Goal: Task Accomplishment & Management: Complete application form

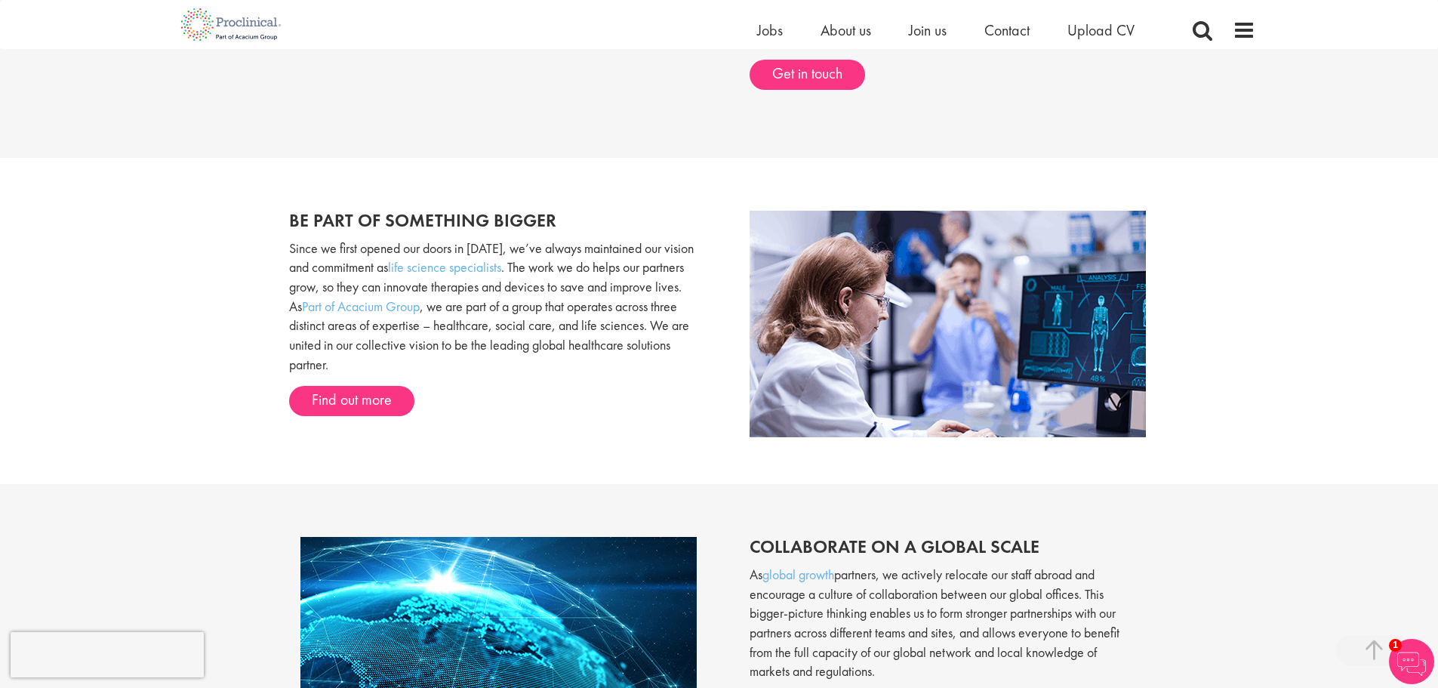
scroll to position [1022, 0]
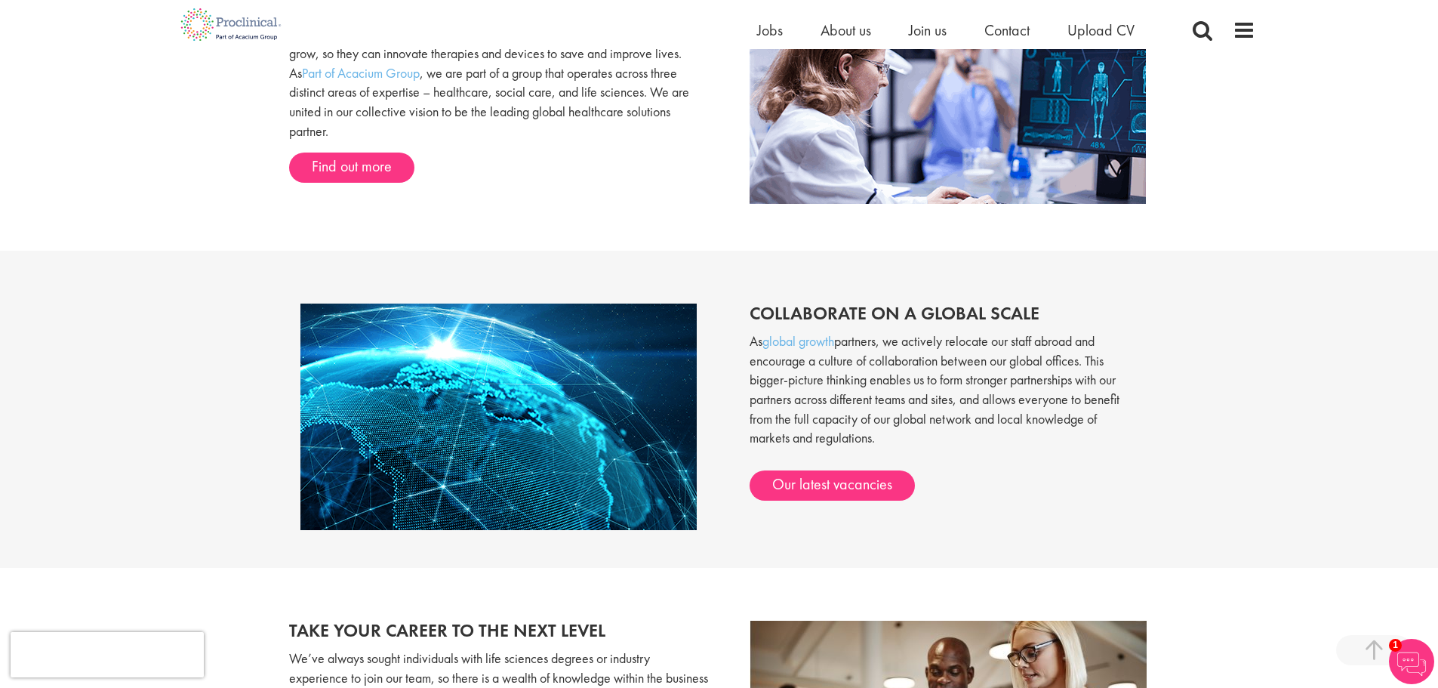
drag, startPoint x: 1443, startPoint y: 227, endPoint x: 1324, endPoint y: 434, distance: 238.8
click at [1436, 406] on html "This website uses cookies. By continuing to use this site, you are giving your …" at bounding box center [719, 206] width 1438 height 2616
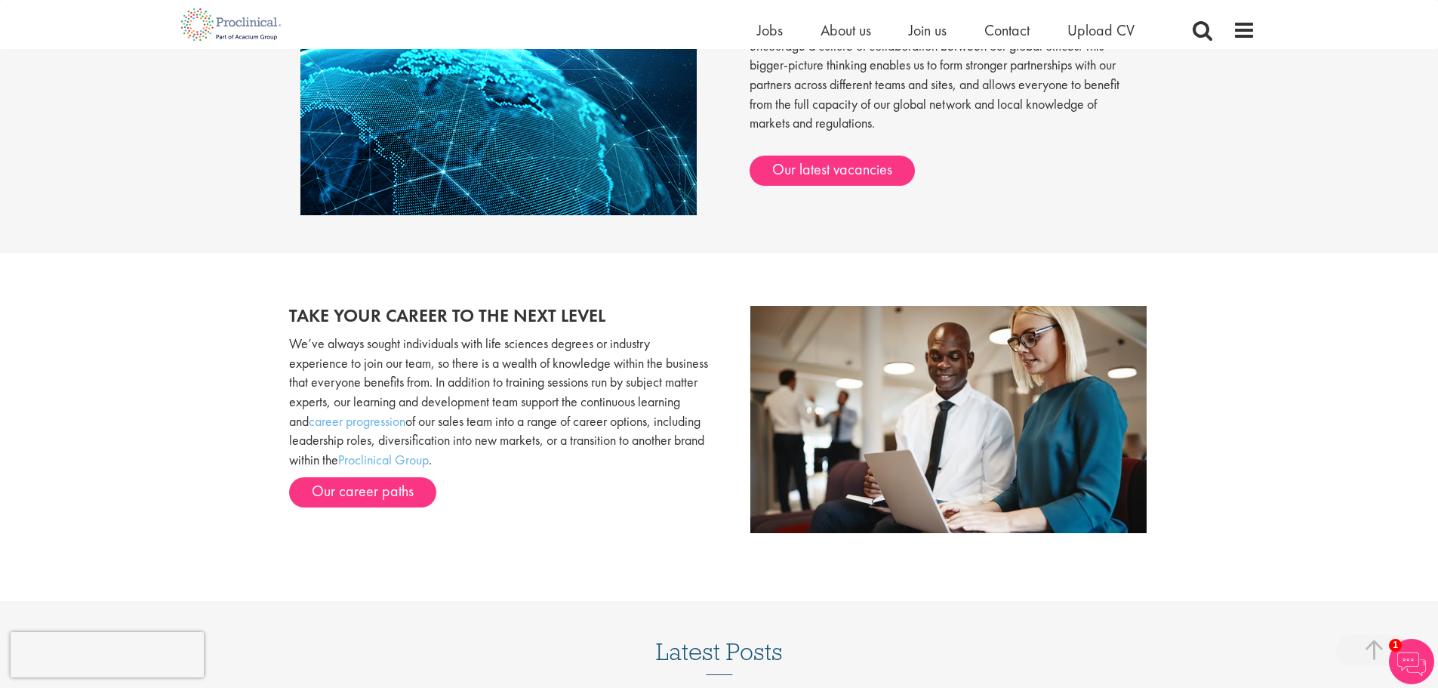
scroll to position [1419, 0]
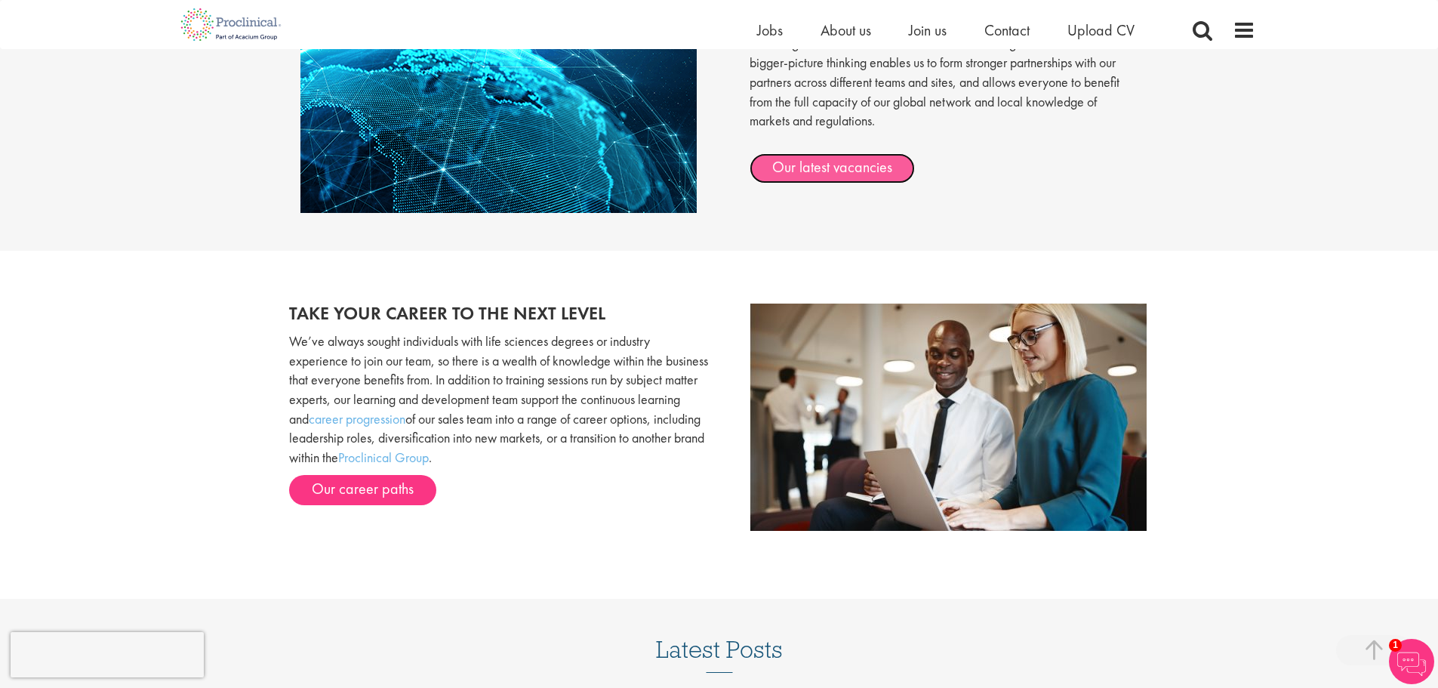
click at [831, 160] on link "Our latest vacancies" at bounding box center [832, 168] width 165 height 30
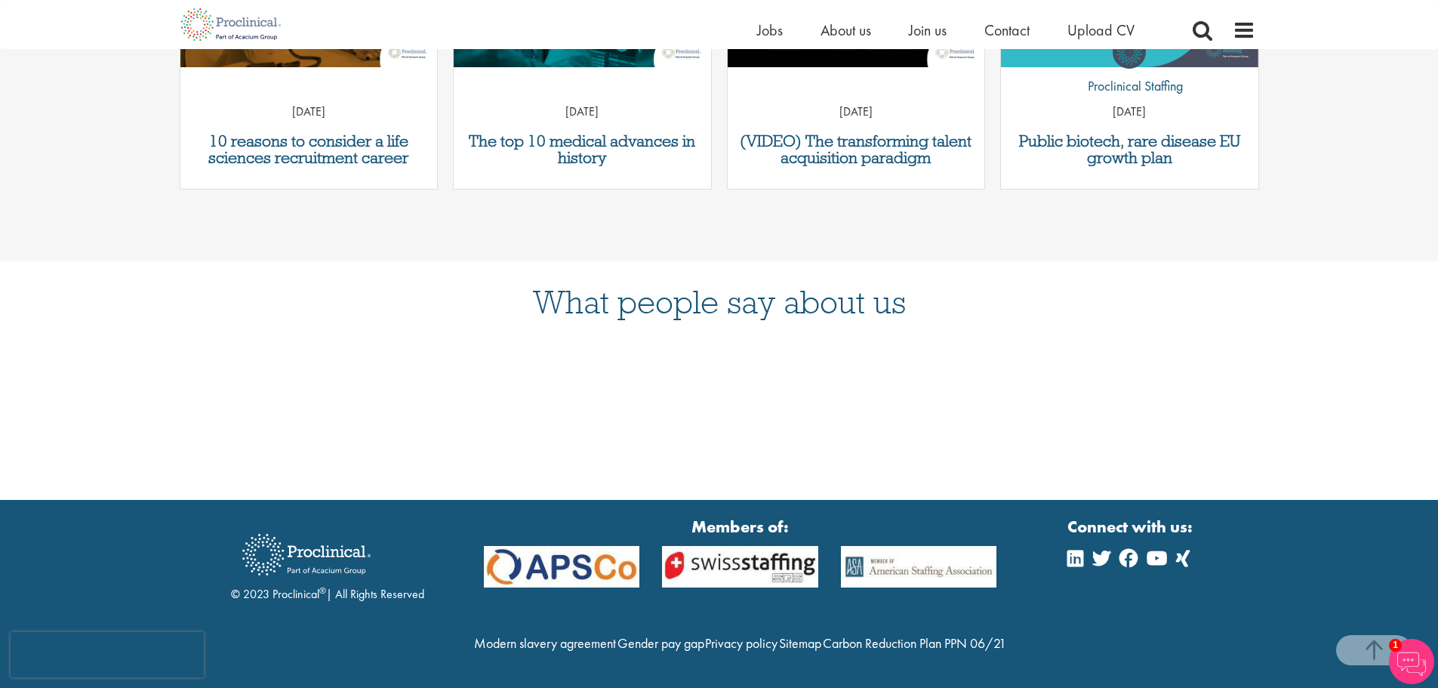
scroll to position [754, 0]
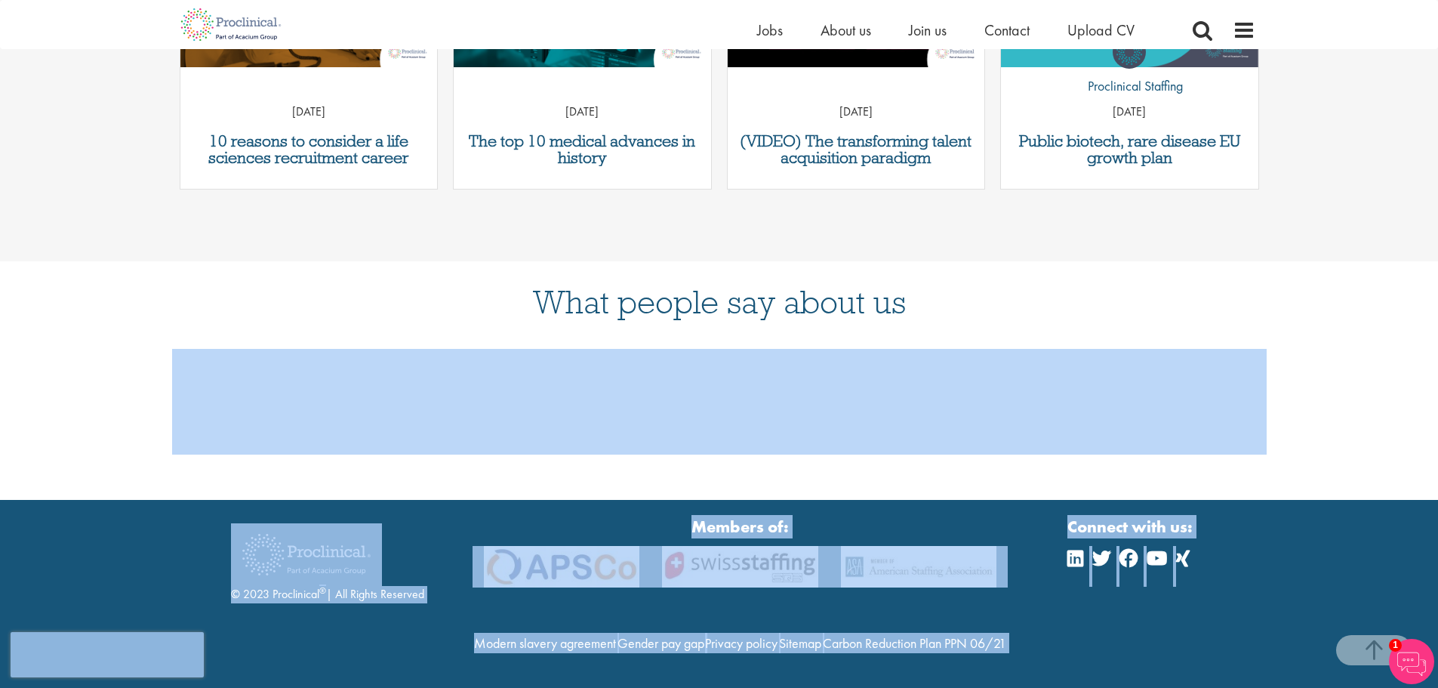
drag, startPoint x: 1438, startPoint y: 514, endPoint x: 1439, endPoint y: 210, distance: 304.3
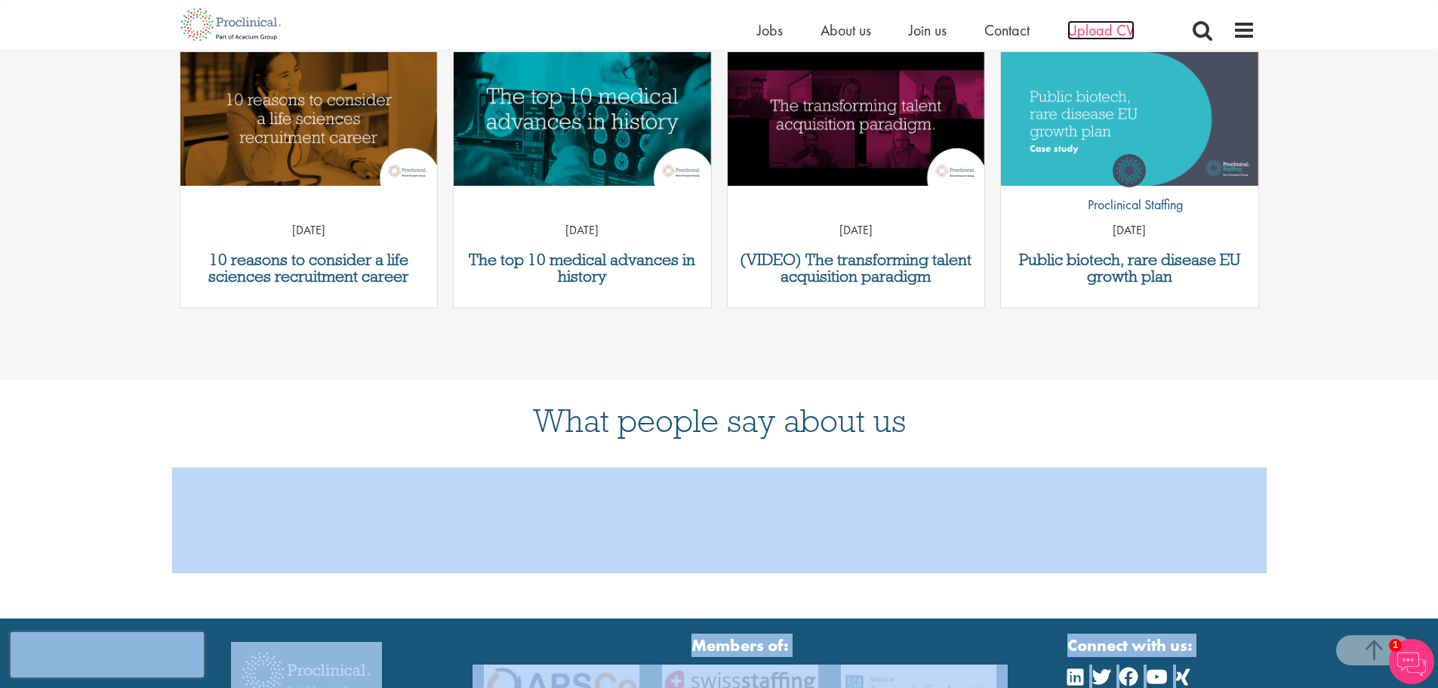
click at [1105, 27] on span "Upload CV" at bounding box center [1101, 30] width 67 height 20
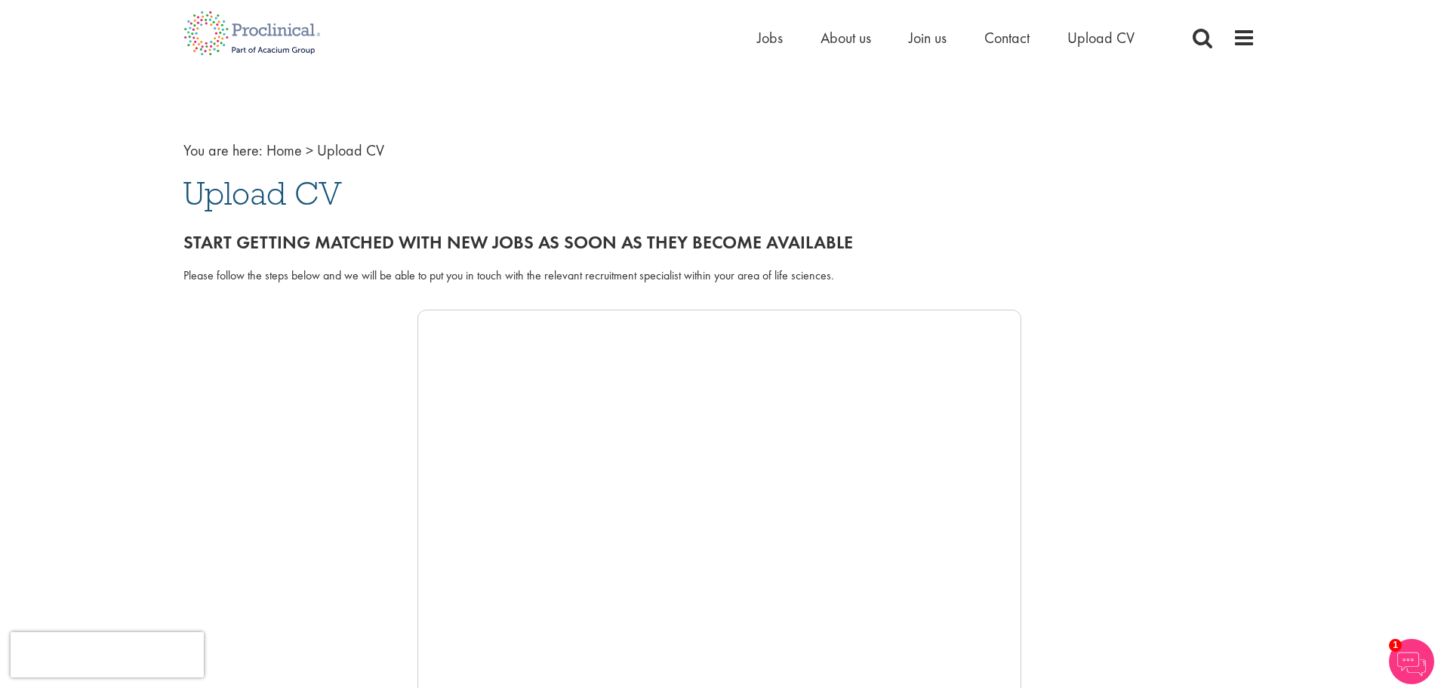
click at [267, 485] on div at bounding box center [719, 536] width 1072 height 453
click at [1123, 35] on span "Upload CV" at bounding box center [1101, 38] width 67 height 20
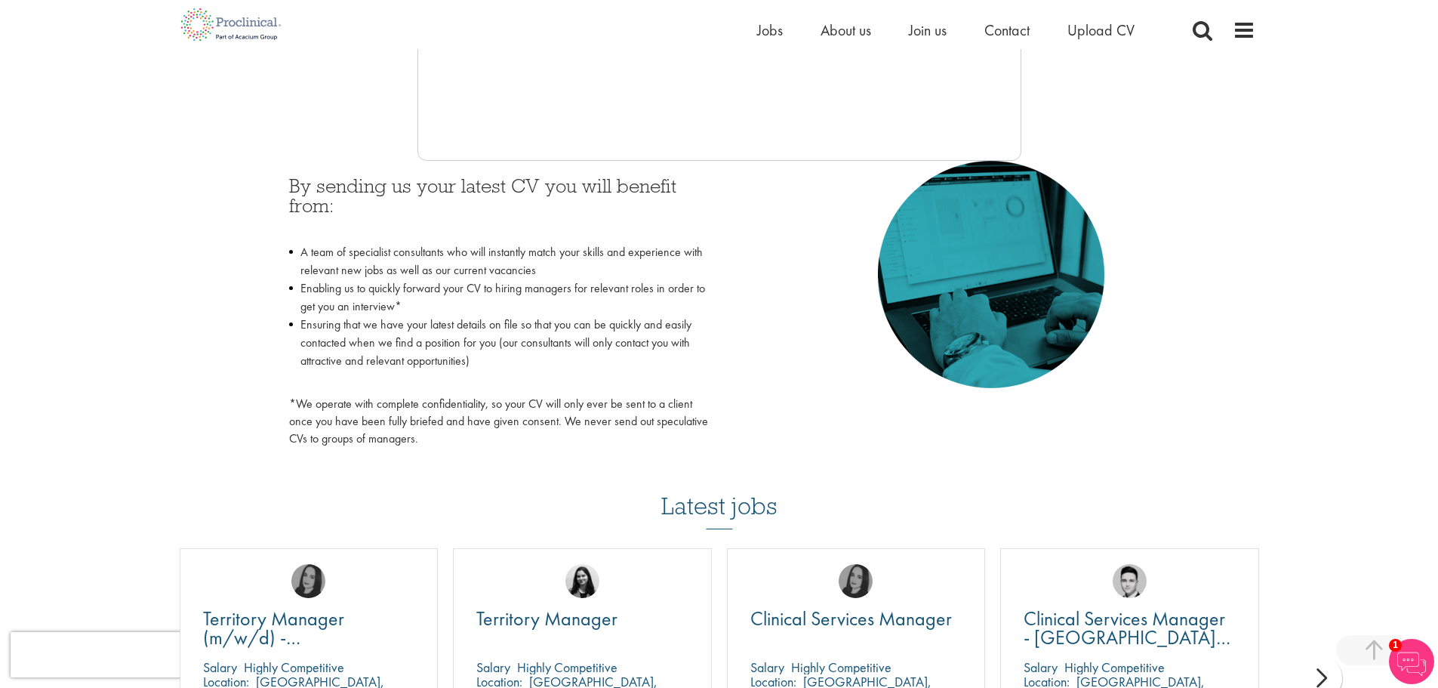
scroll to position [520, 0]
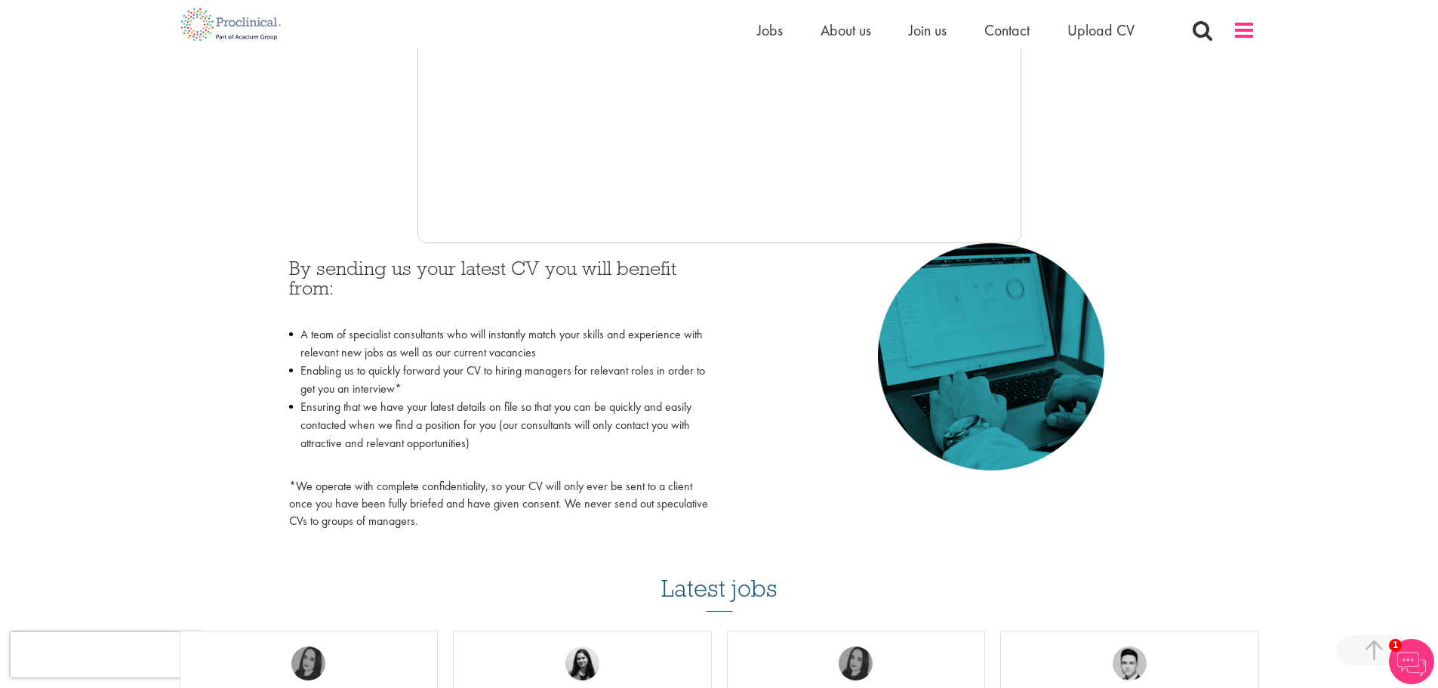
click at [1241, 25] on span at bounding box center [1244, 30] width 23 height 23
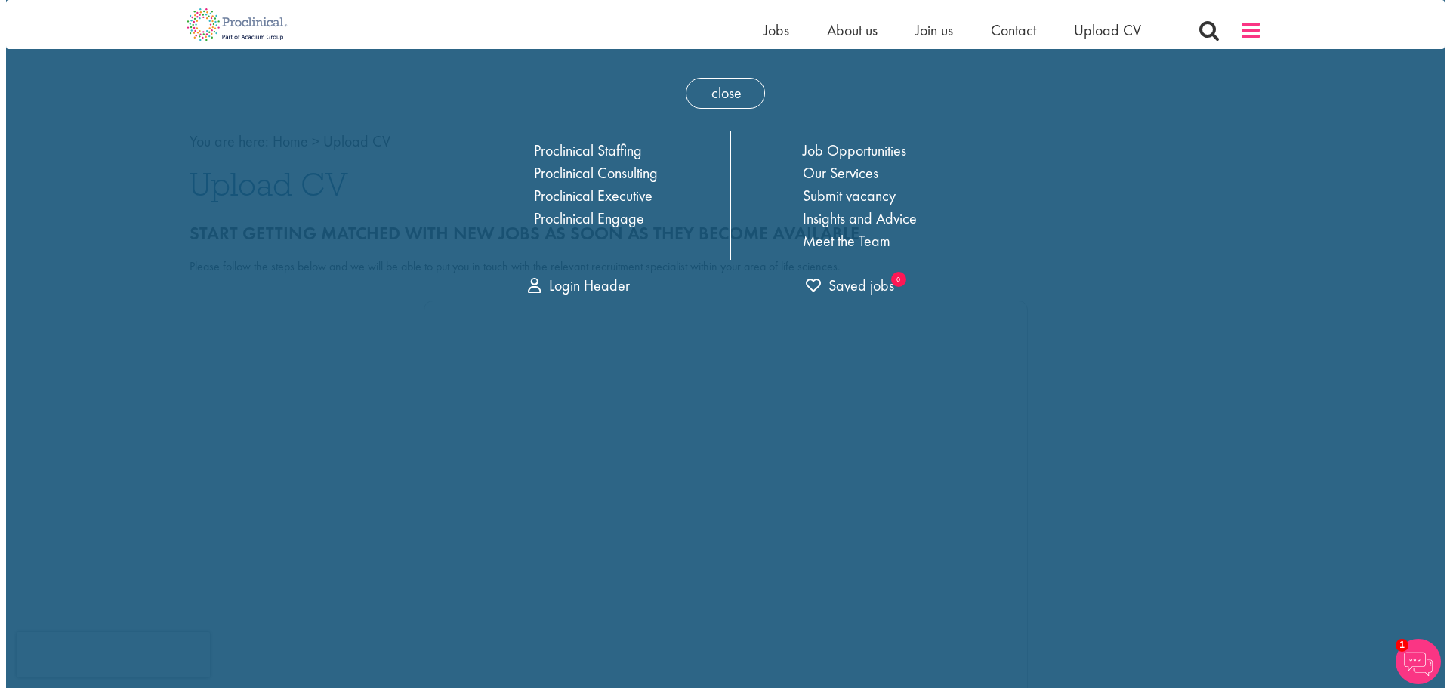
scroll to position [0, 0]
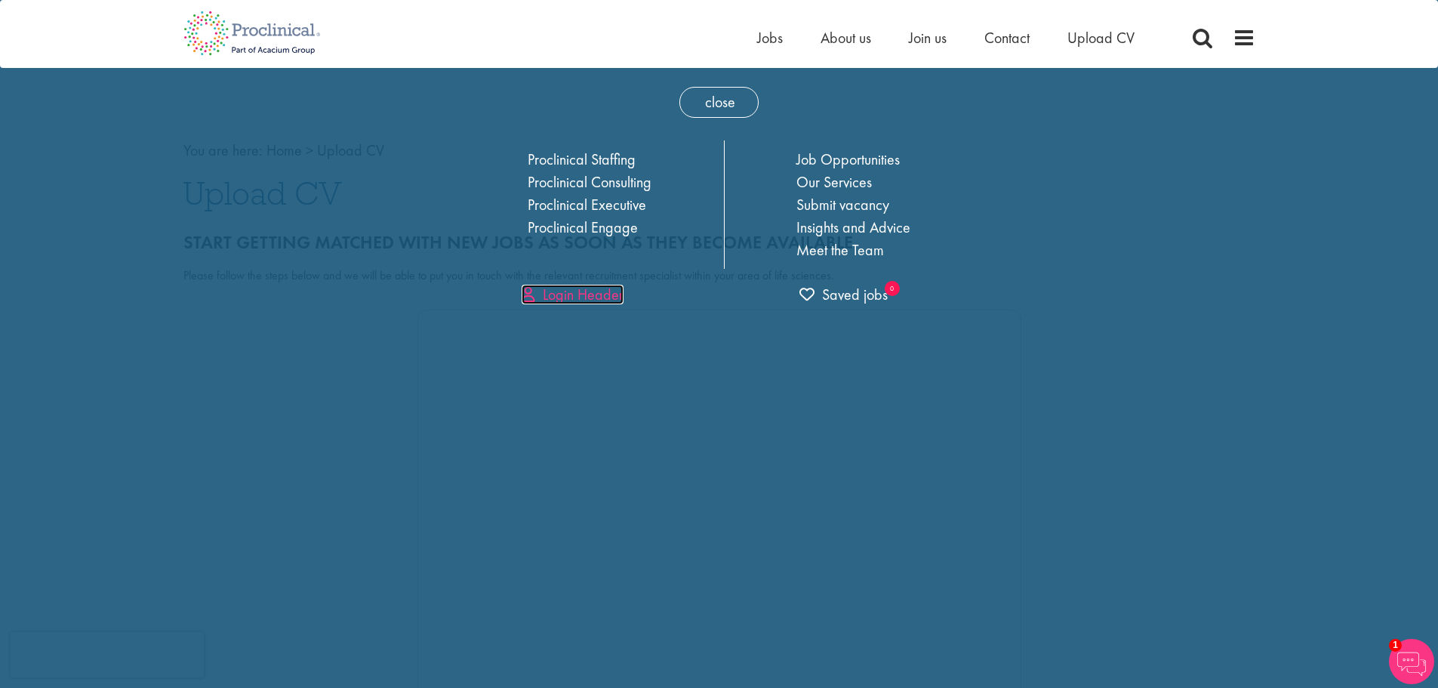
click at [575, 299] on link "Login Header" at bounding box center [573, 295] width 102 height 20
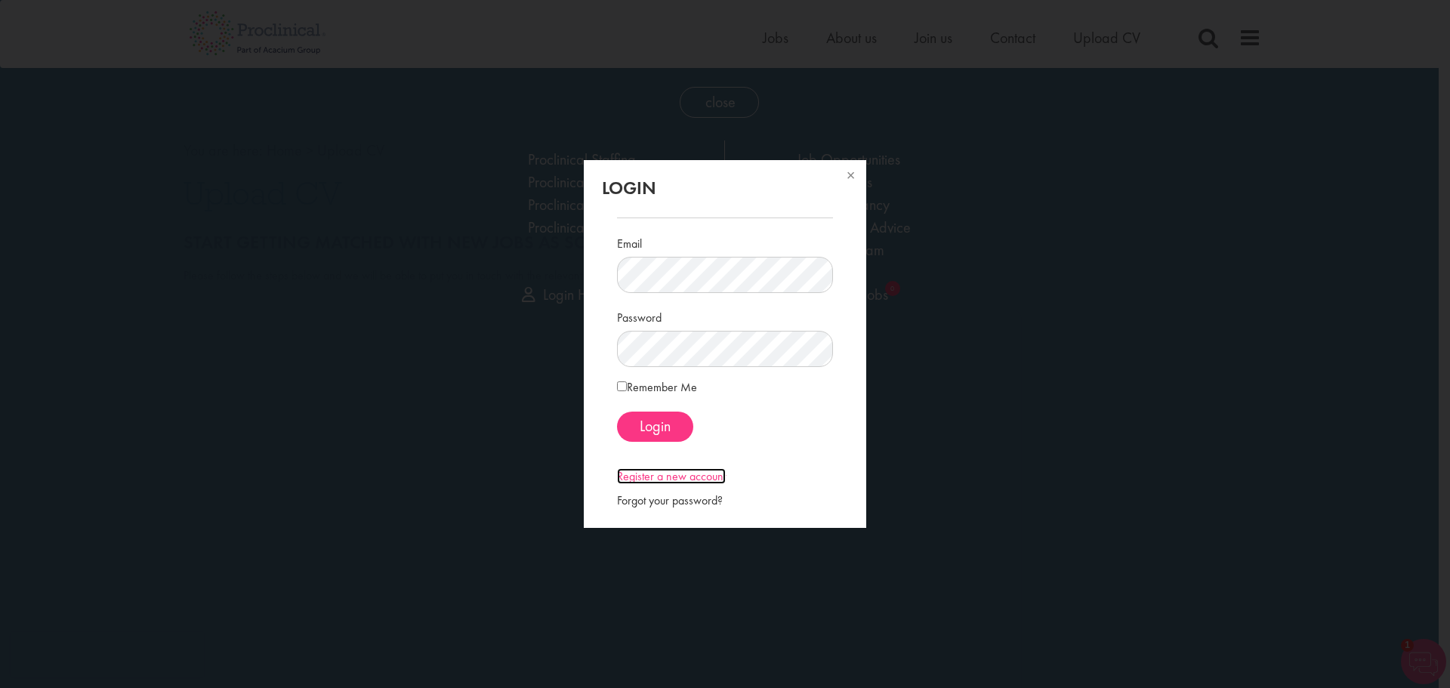
click at [683, 476] on link "Register a new account" at bounding box center [671, 476] width 109 height 16
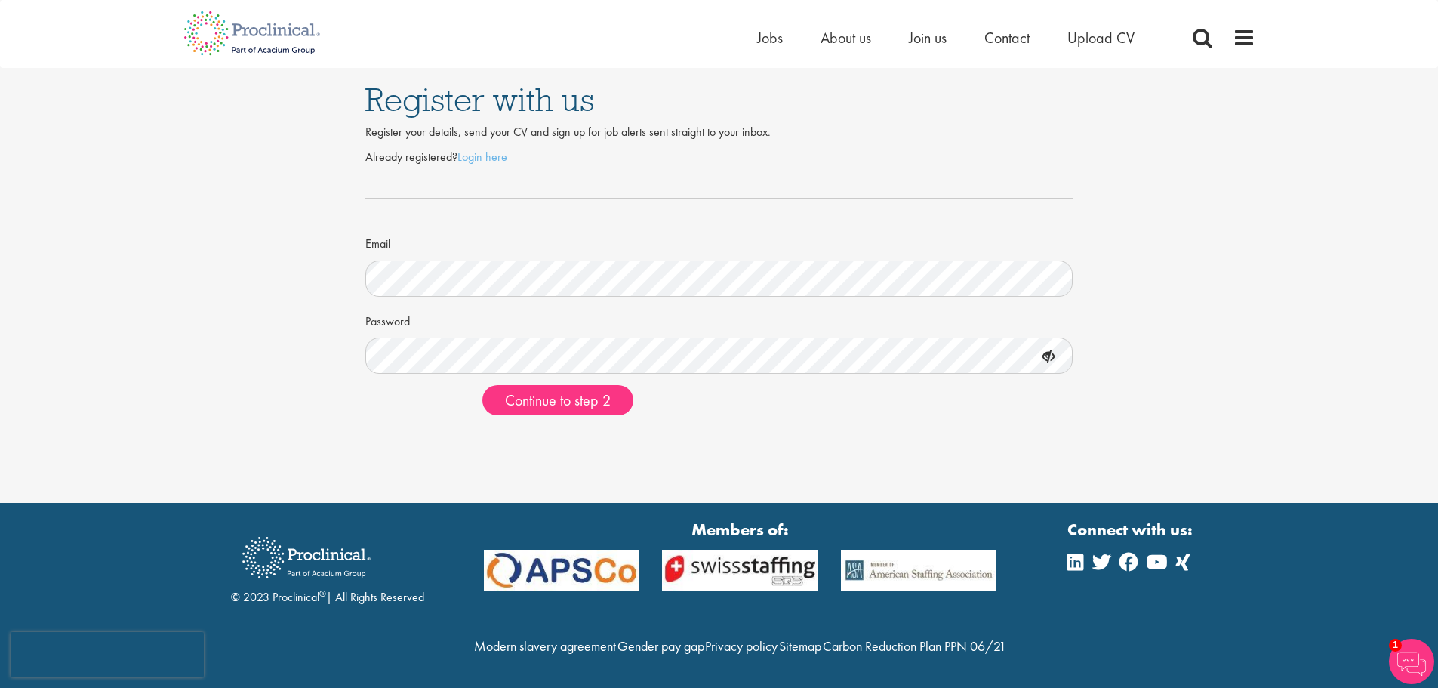
click at [550, 379] on form "Already registered? Login here Email Password Continue to step 2" at bounding box center [720, 282] width 686 height 267
click at [546, 391] on span "Continue to step 2" at bounding box center [558, 400] width 106 height 20
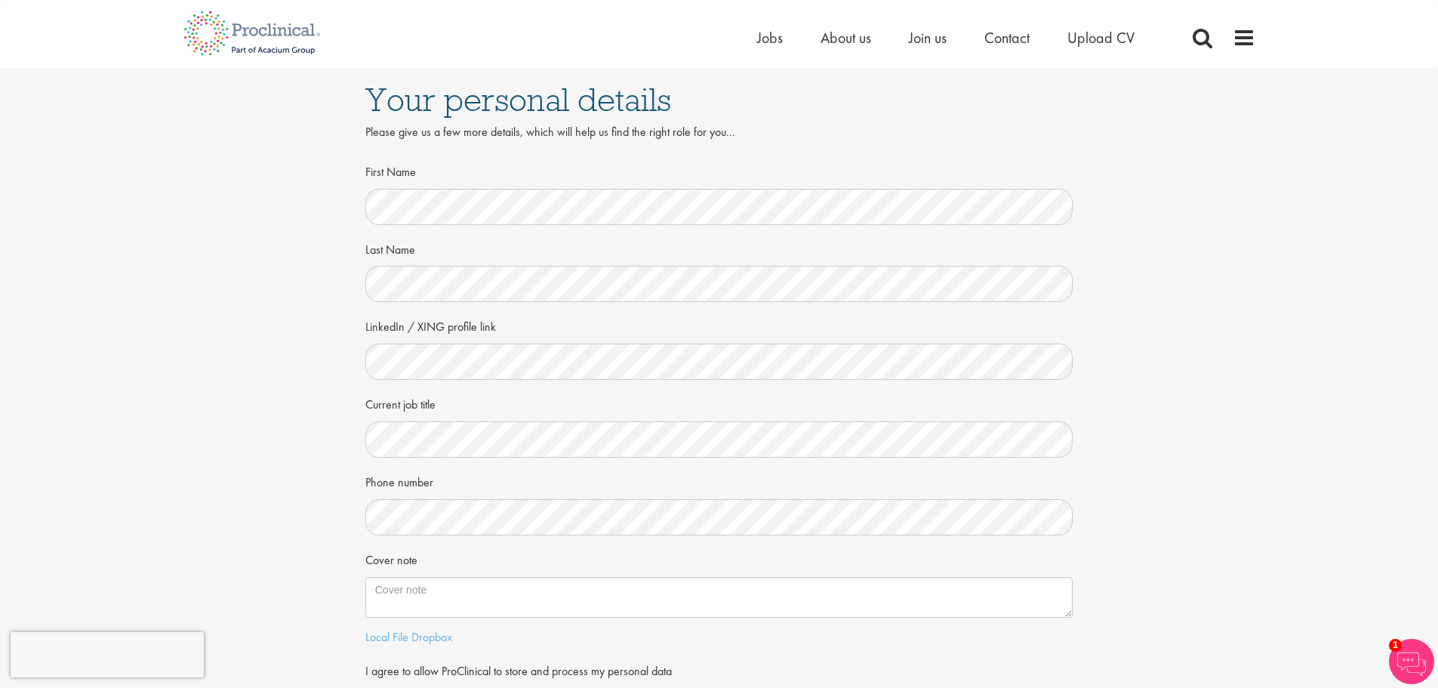
drag, startPoint x: 514, startPoint y: 498, endPoint x: 370, endPoint y: 500, distance: 144.2
click at [359, 499] on div "First Name Last Name LinkedIn / XING profile link Current job title Phone numbe…" at bounding box center [719, 459] width 731 height 600
click at [280, 495] on div "Your personal details Please give us a few more details, which will help us fin…" at bounding box center [719, 413] width 1461 height 691
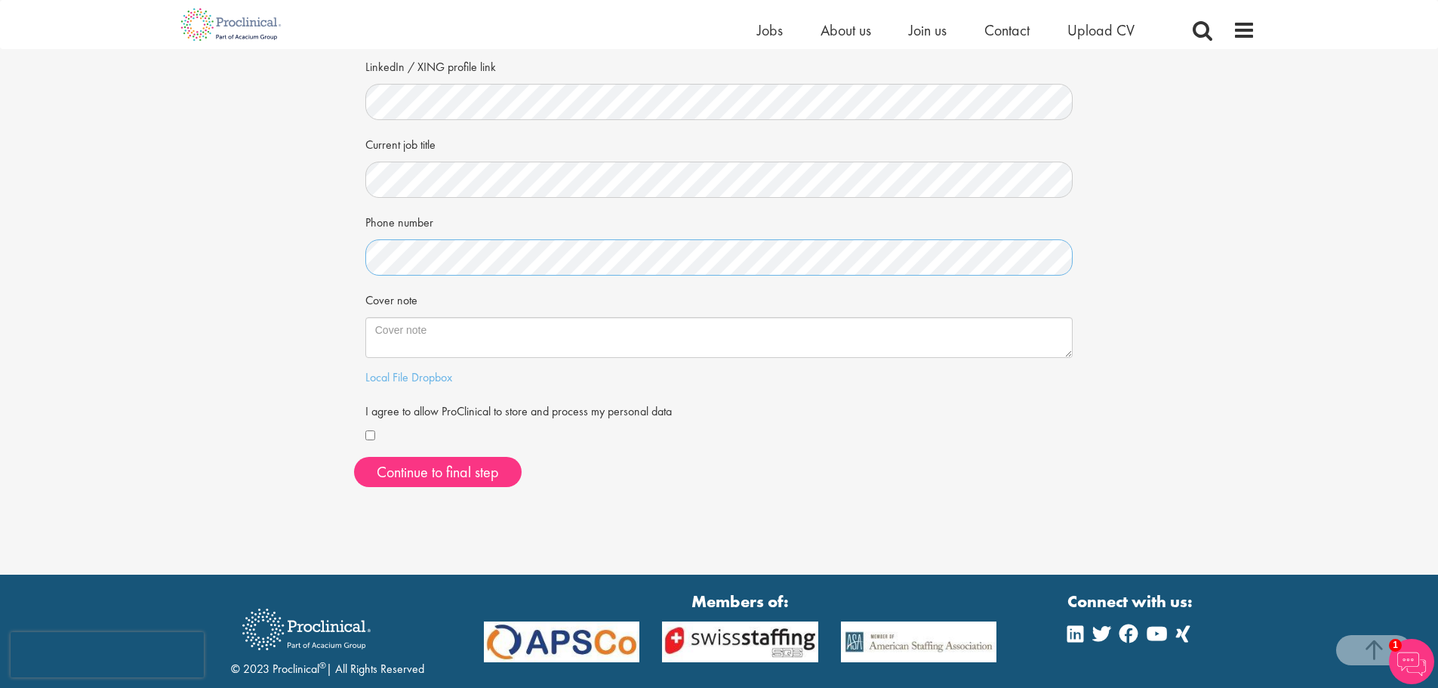
scroll to position [243, 0]
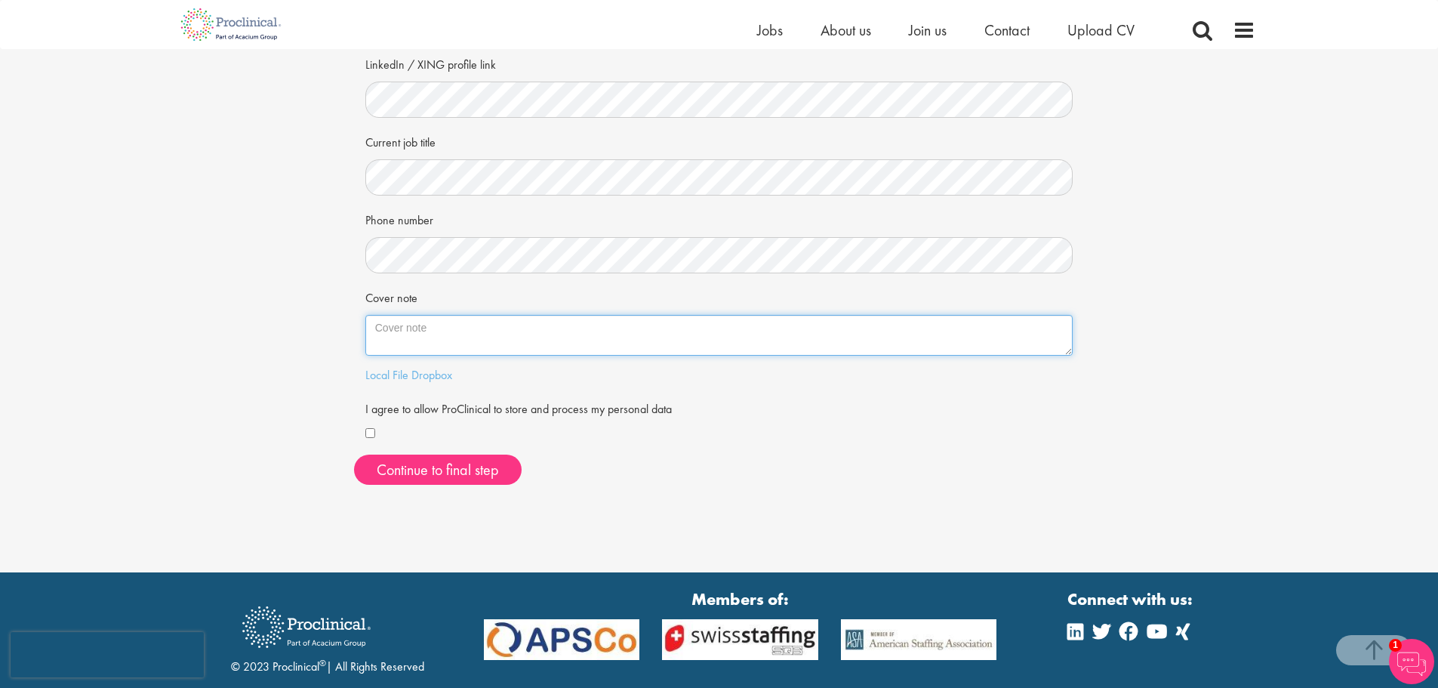
click at [412, 319] on textarea "Cover note" at bounding box center [719, 335] width 708 height 41
paste textarea "Proclinical Dear Proclinical Representative, I am thrilled to share with you a …"
type textarea "Proclinical Dear Proclinical Representative, I am thrilled to share with you a …"
click at [410, 473] on button "Continue to final step" at bounding box center [438, 470] width 168 height 30
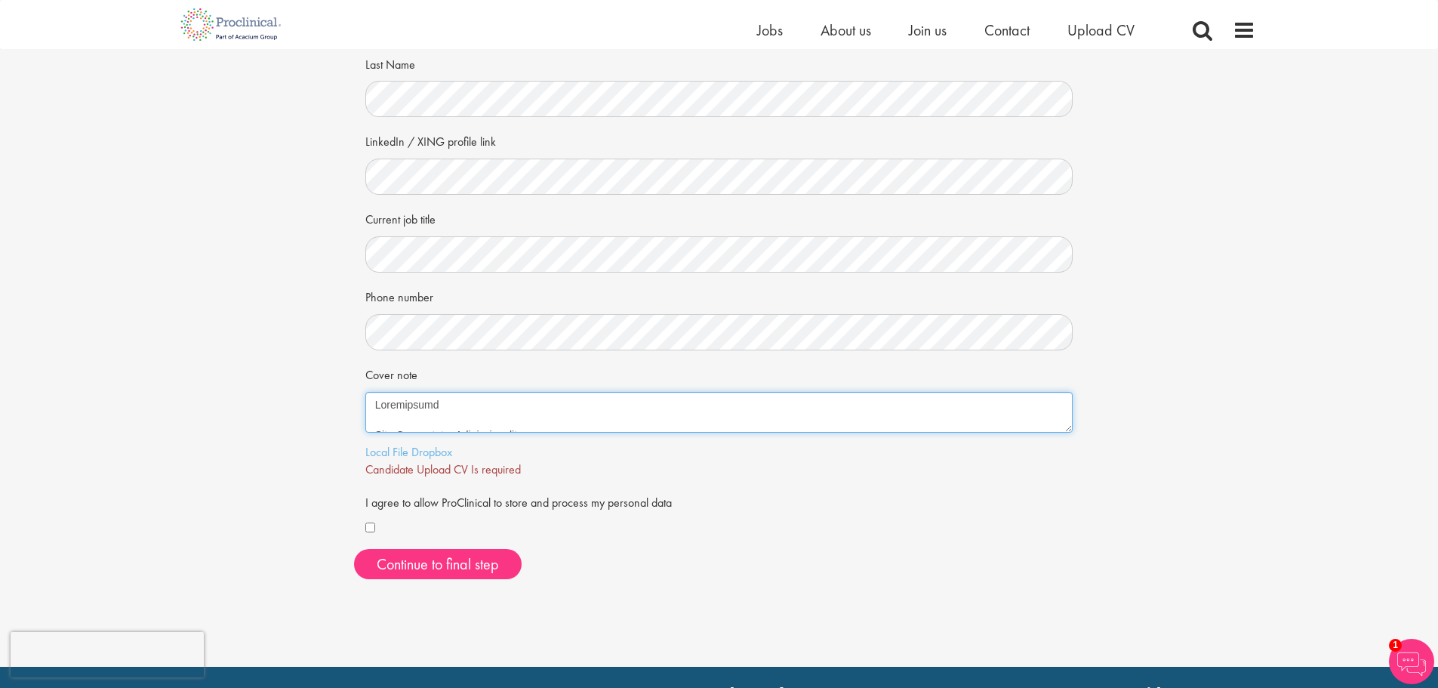
scroll to position [159, 0]
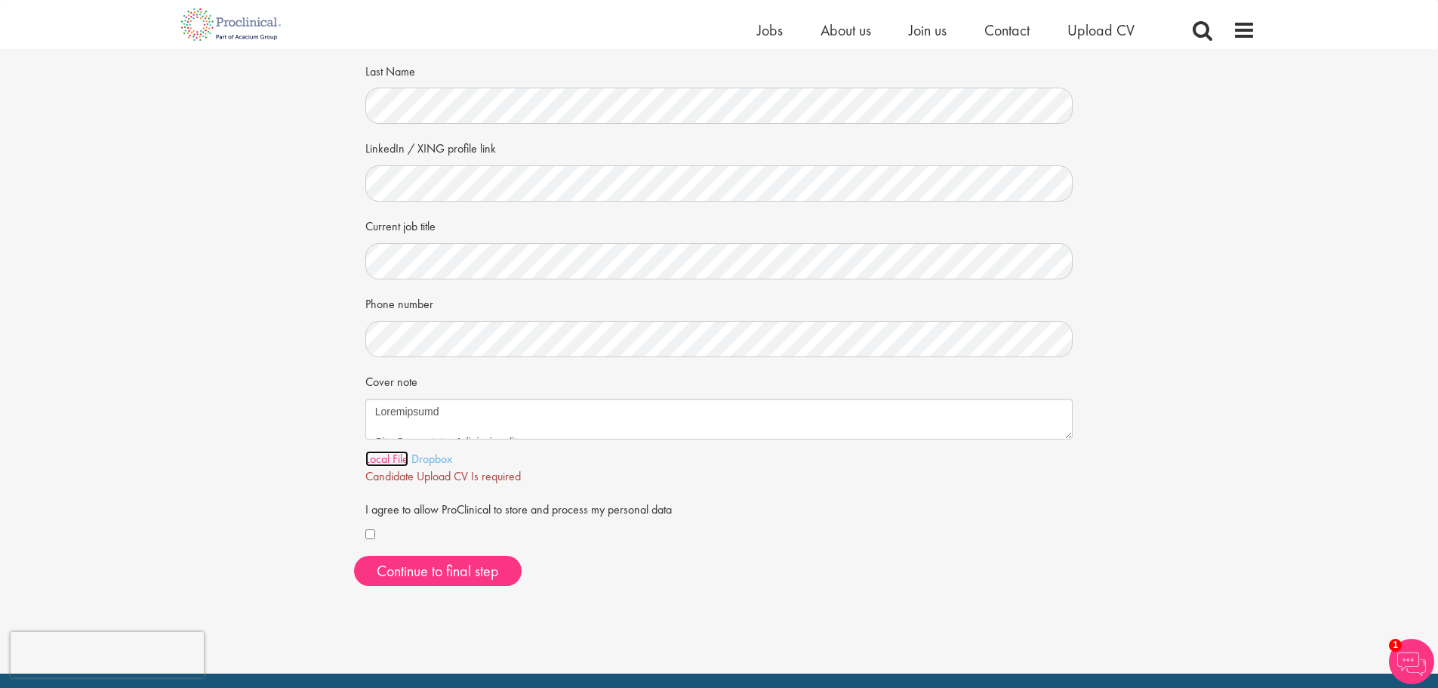
click at [387, 459] on link "Local File" at bounding box center [386, 459] width 43 height 16
click at [449, 564] on span "Continue to final step" at bounding box center [438, 571] width 122 height 20
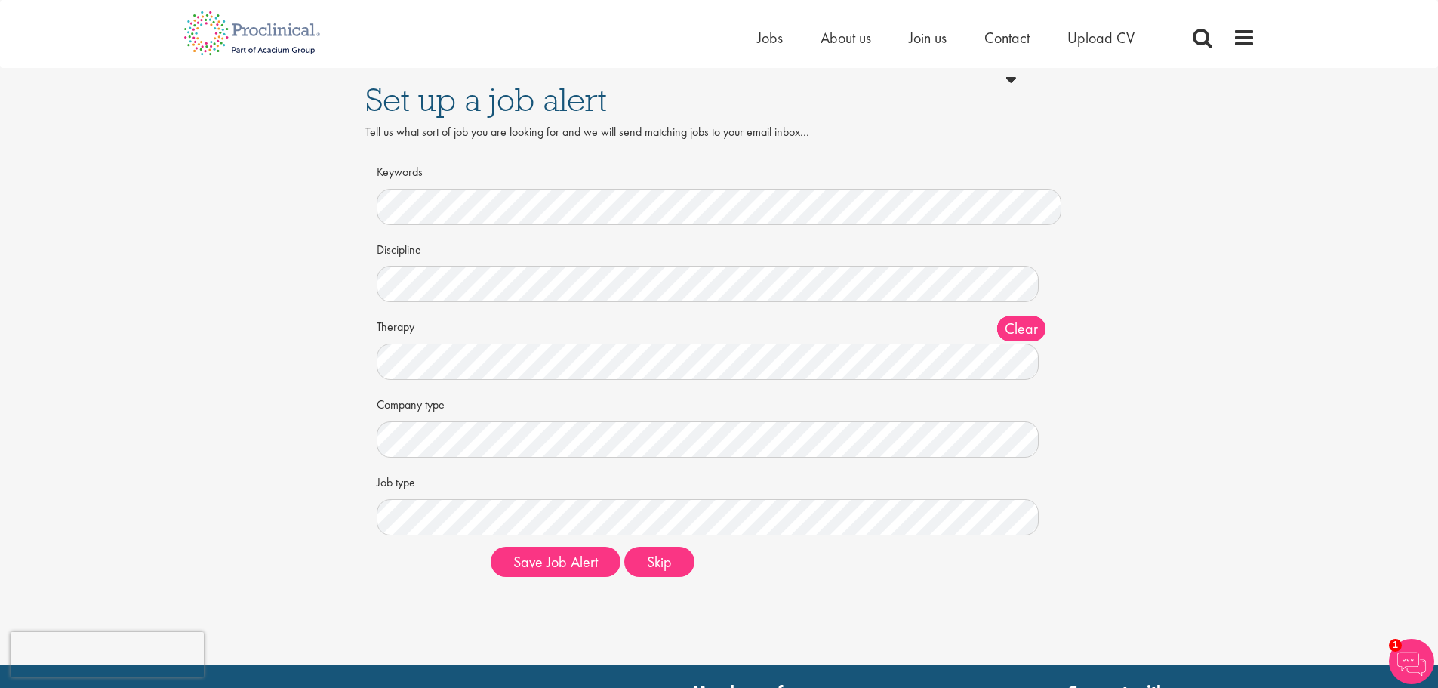
click at [542, 258] on div "Discipline Clear All Computer Science Data Science Recruitment Consultant Biome…" at bounding box center [720, 269] width 686 height 66
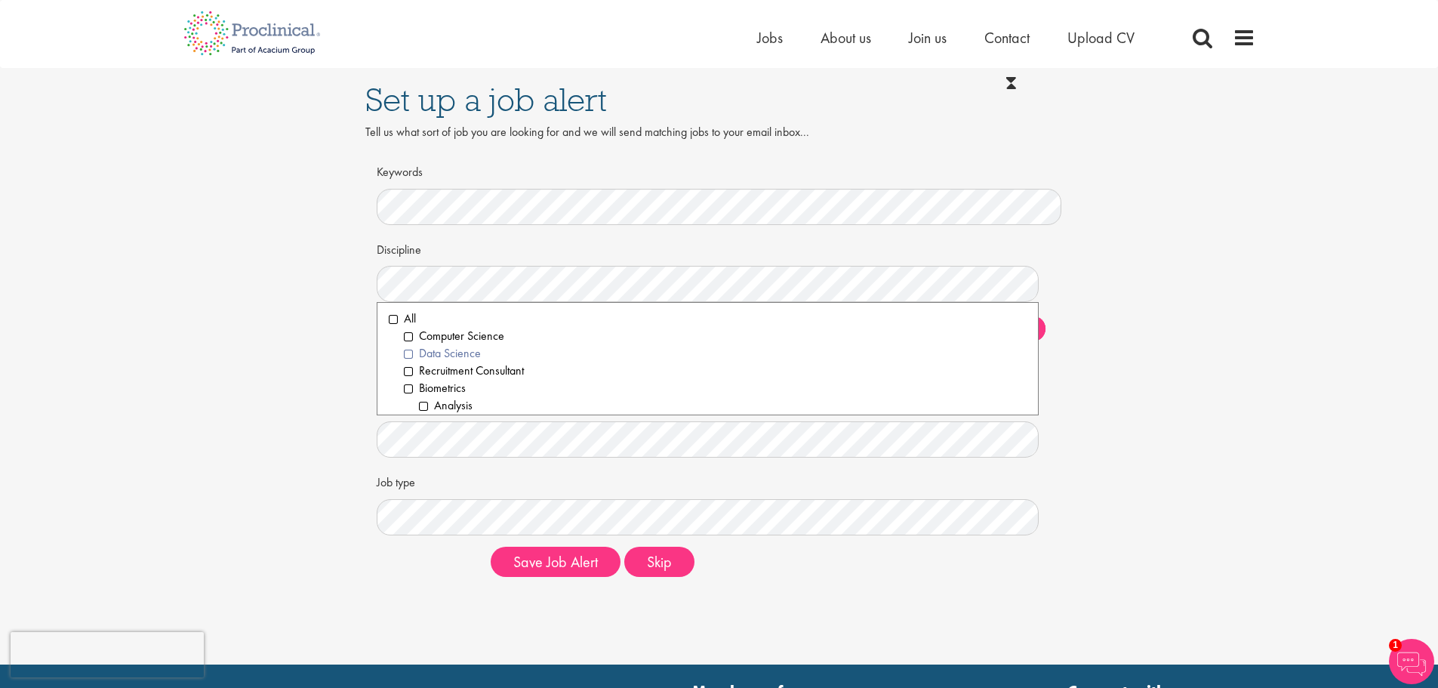
click at [407, 352] on li "Data Science" at bounding box center [716, 353] width 624 height 17
click at [425, 380] on li "Informatics" at bounding box center [723, 381] width 609 height 17
click at [407, 340] on li "Business Development" at bounding box center [716, 340] width 624 height 17
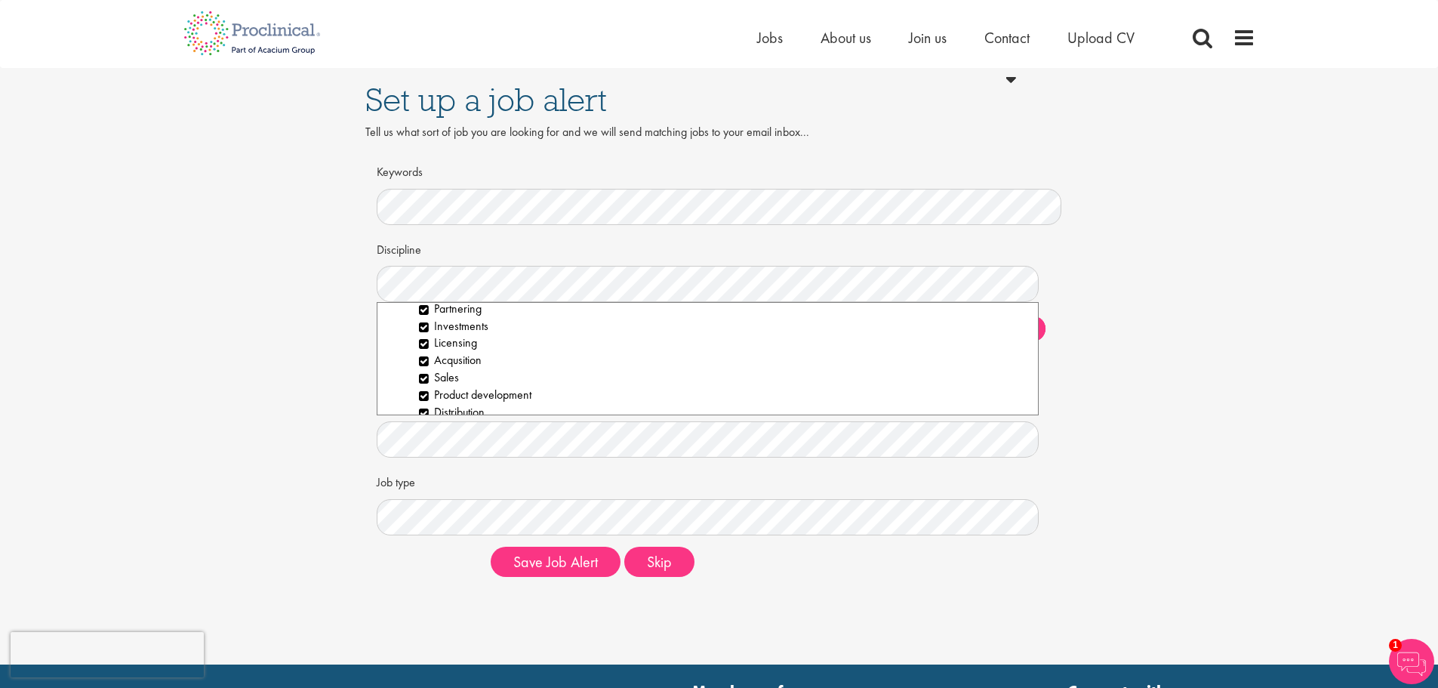
scroll to position [227, 0]
click at [425, 318] on li "Licensing" at bounding box center [723, 316] width 609 height 17
click at [408, 322] on li "Information Technology" at bounding box center [716, 325] width 624 height 17
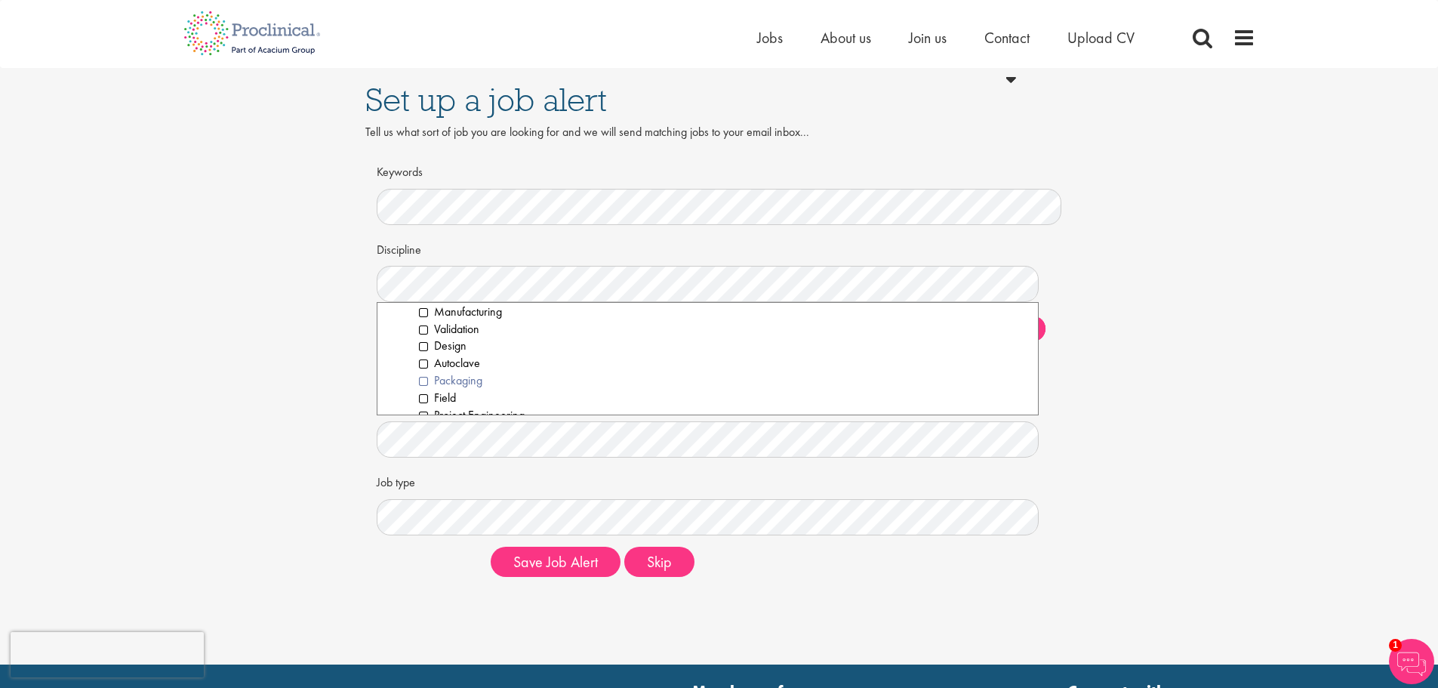
click at [421, 381] on li "Packaging" at bounding box center [723, 380] width 609 height 17
click at [424, 391] on li "Operations Management" at bounding box center [723, 391] width 609 height 17
click at [422, 401] on li "Procurement" at bounding box center [723, 401] width 609 height 17
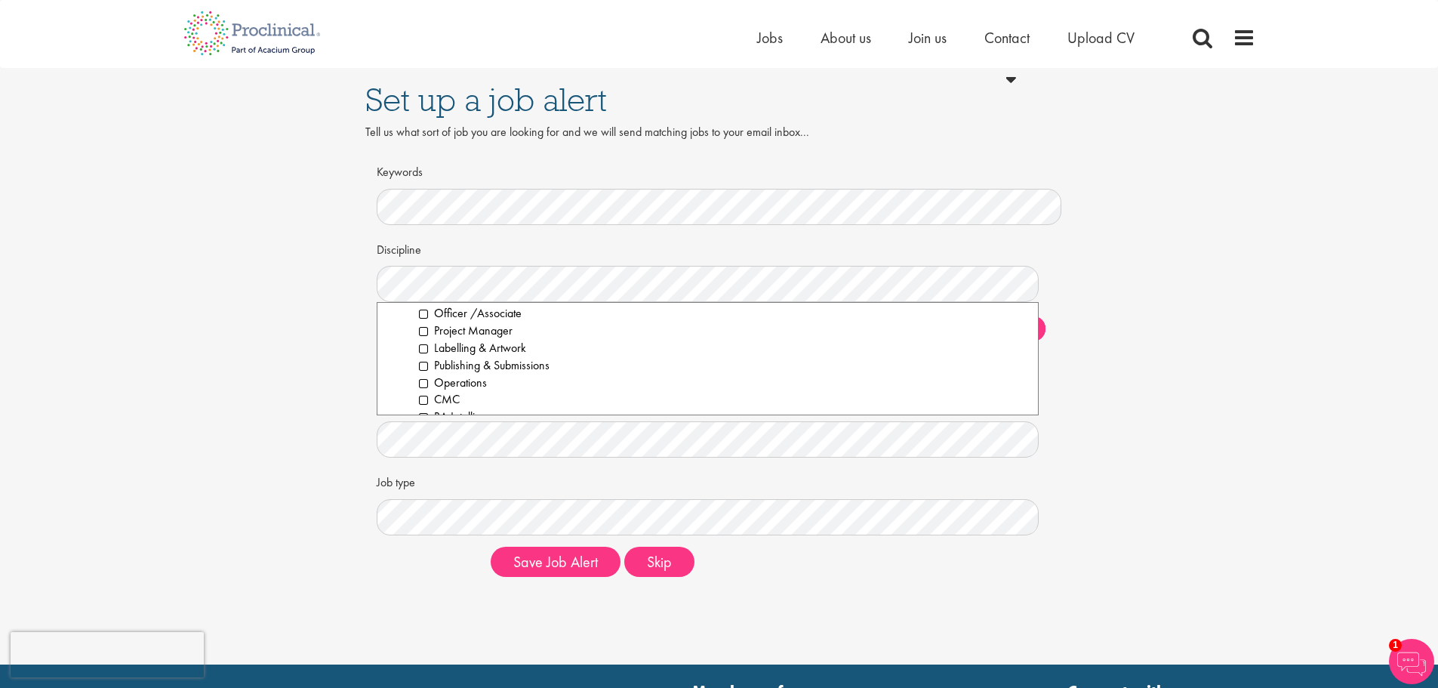
scroll to position [1834, 0]
click at [424, 312] on li "Labelling & Artwork" at bounding box center [723, 313] width 609 height 17
click at [421, 353] on li "Bioprocessing" at bounding box center [723, 352] width 609 height 17
click at [421, 335] on li "Biological Sciences" at bounding box center [723, 334] width 609 height 17
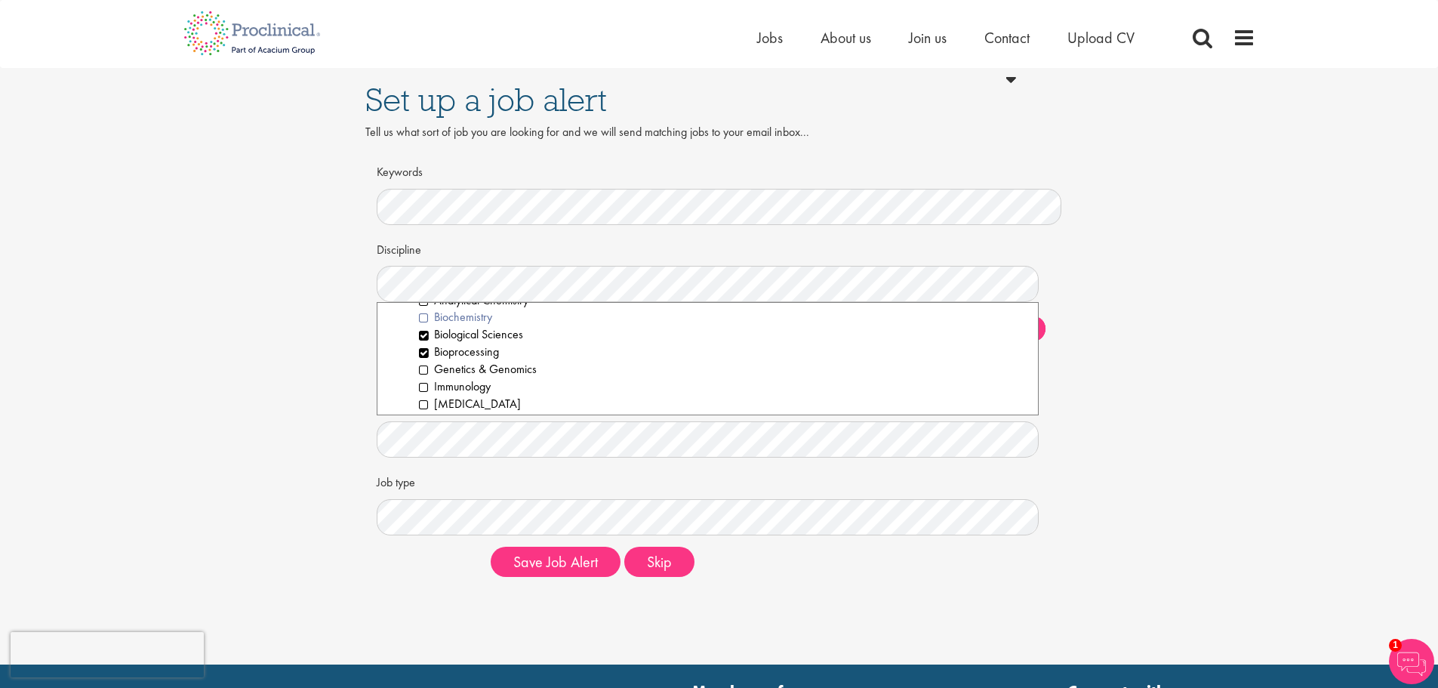
click at [426, 317] on li "Biochemistry" at bounding box center [723, 317] width 609 height 17
click at [421, 370] on li "Genetics & Genomics" at bounding box center [723, 369] width 609 height 17
click at [424, 391] on li "Pharmacology" at bounding box center [723, 397] width 609 height 17
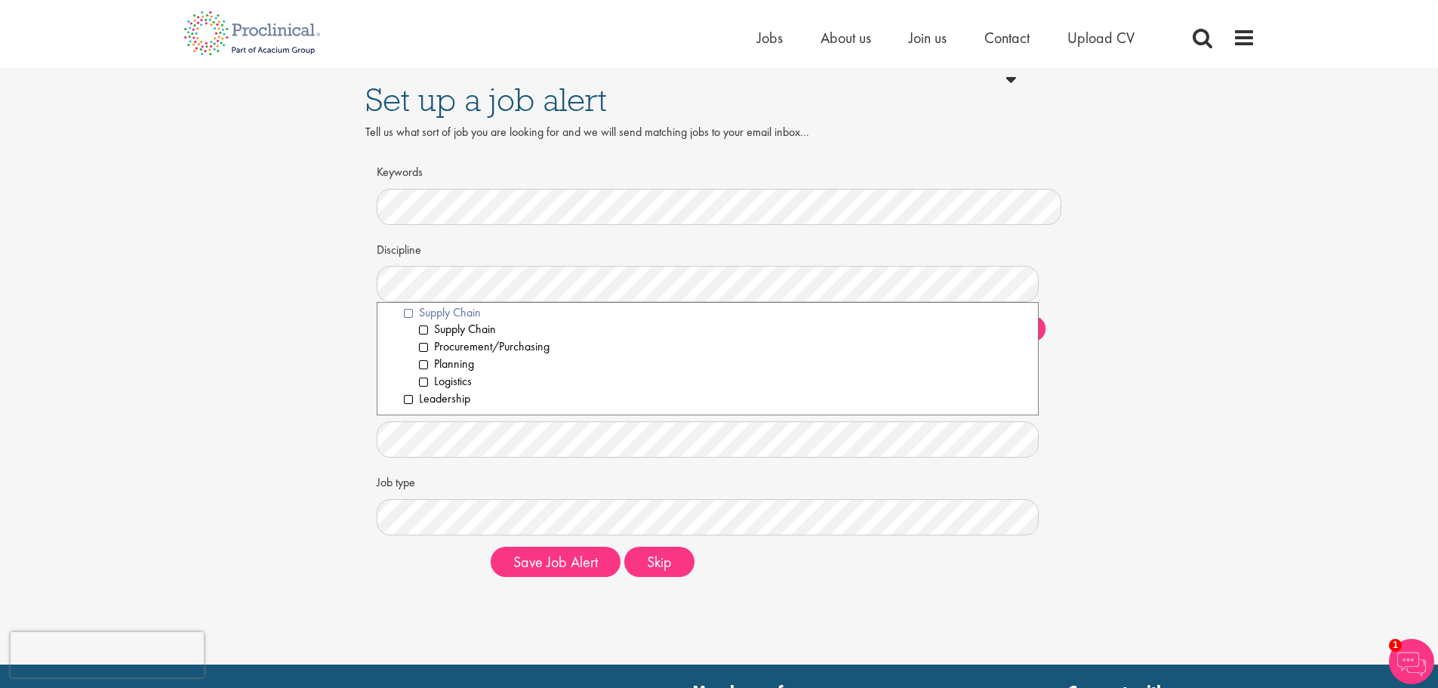
click at [408, 313] on li "Supply Chain" at bounding box center [716, 312] width 624 height 17
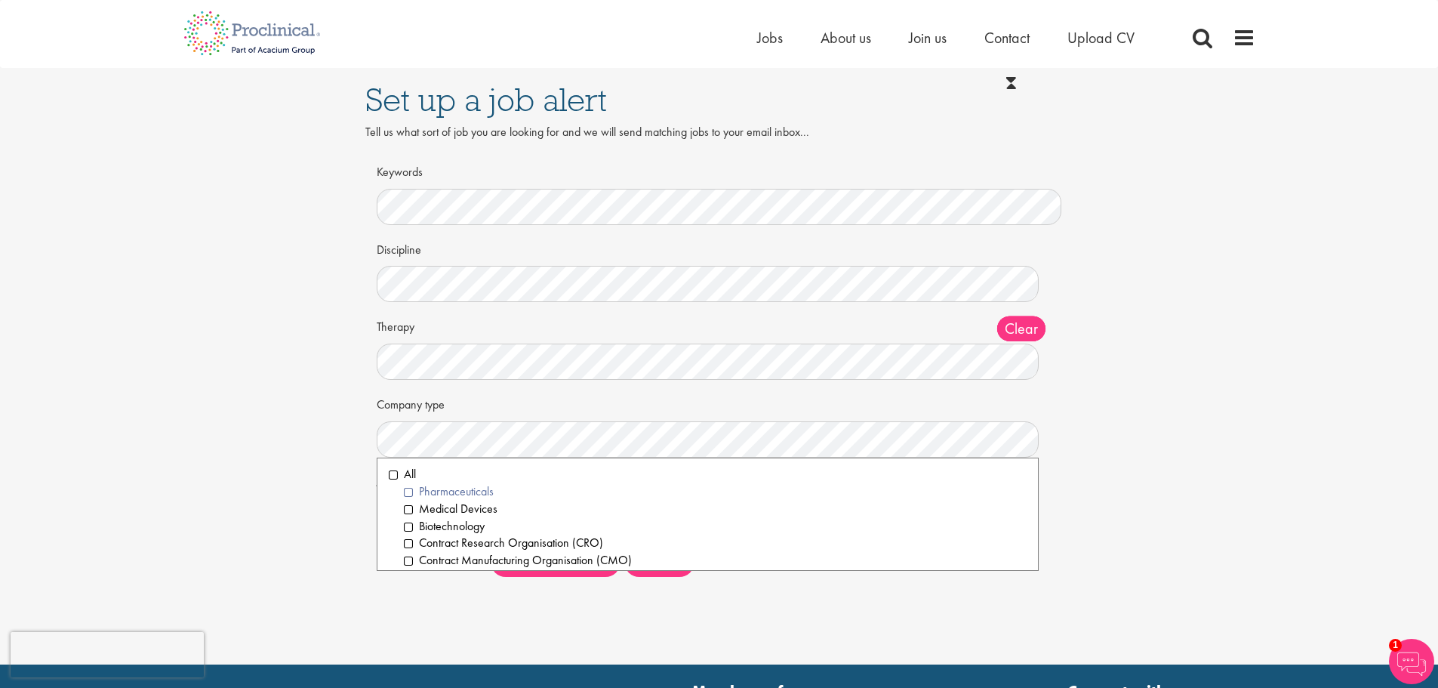
click at [407, 489] on li "Pharmaceuticals" at bounding box center [716, 491] width 624 height 17
click at [408, 510] on li "Medical Devices" at bounding box center [716, 509] width 624 height 17
click at [408, 529] on li "Biotechnology" at bounding box center [716, 526] width 624 height 17
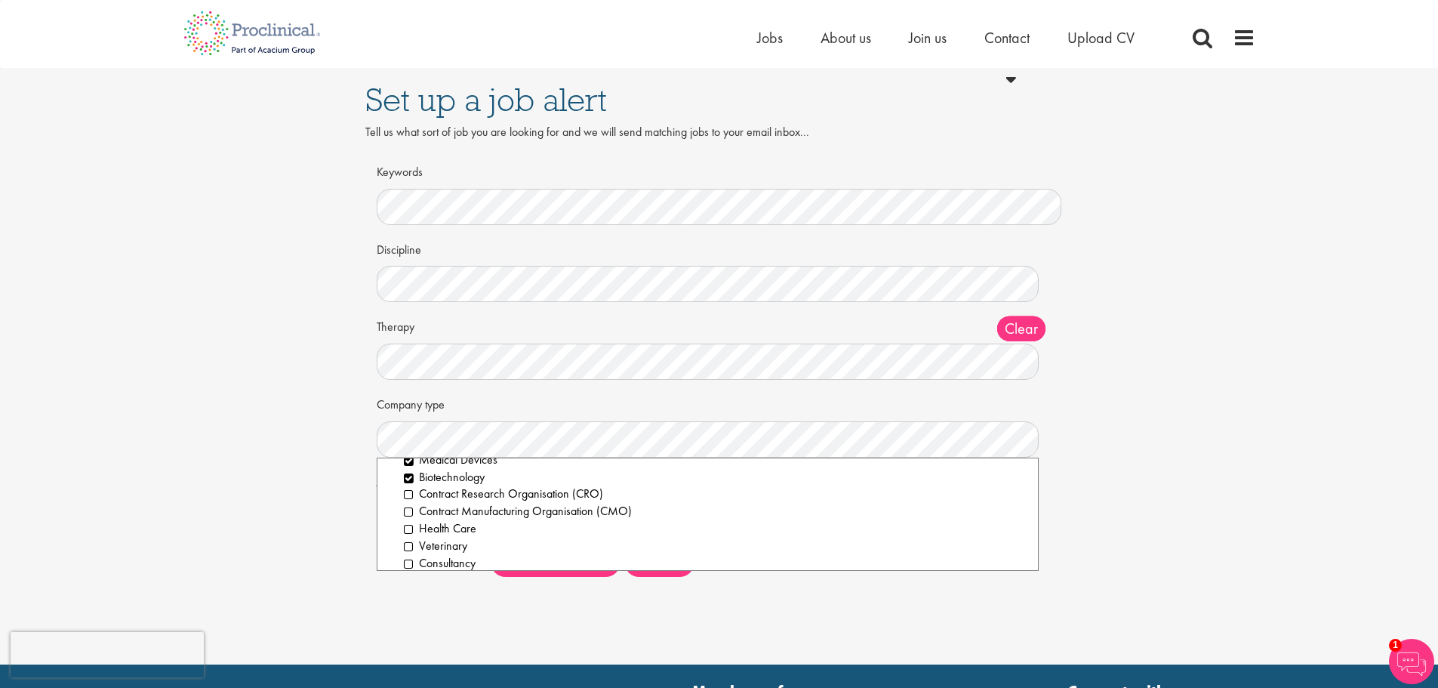
scroll to position [76, 0]
click at [405, 467] on li "Contract Research Organisation (CRO)" at bounding box center [716, 467] width 624 height 17
click at [407, 484] on li "Contract Manufacturing Organisation (CMO)" at bounding box center [716, 484] width 624 height 17
click at [405, 495] on li "Health Care" at bounding box center [716, 502] width 624 height 17
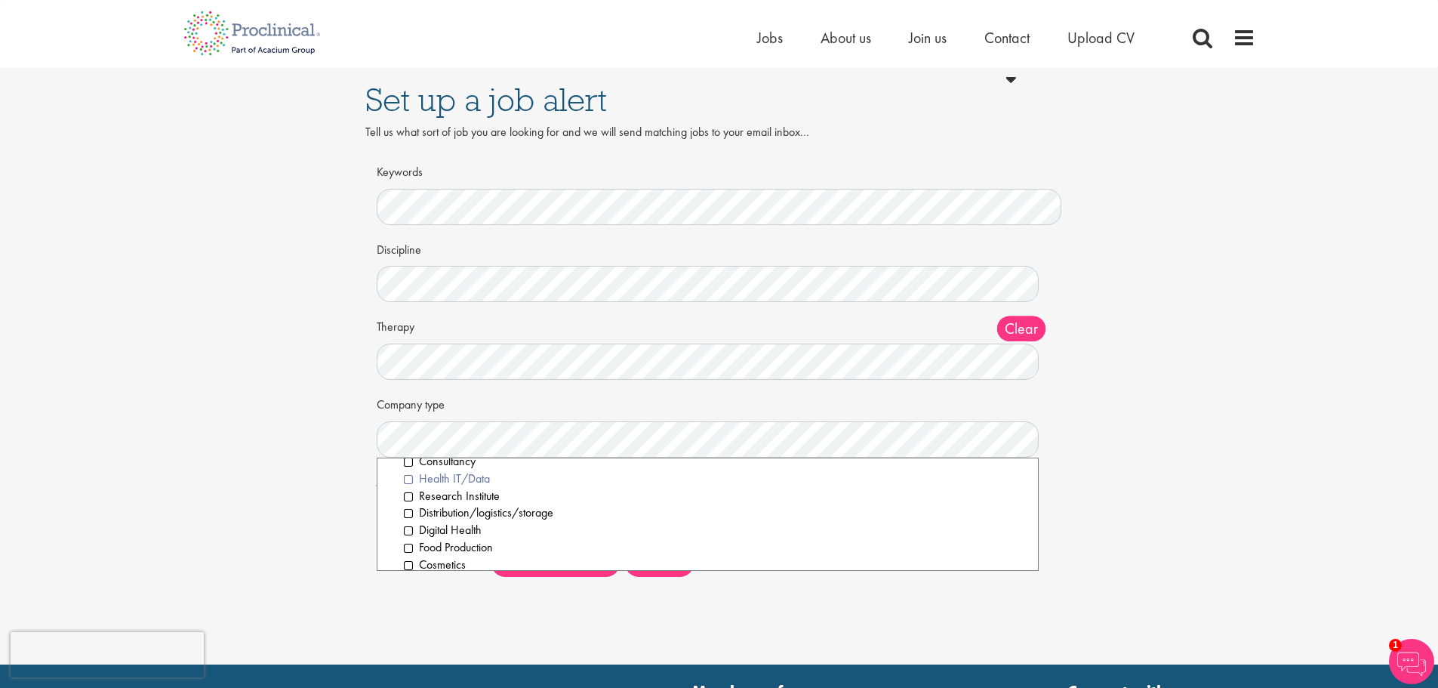
click at [406, 477] on li "Health IT/Data" at bounding box center [716, 478] width 624 height 17
click at [408, 498] on li "Research Institute" at bounding box center [716, 496] width 624 height 17
click at [405, 511] on li "Distribution/logistics/storage" at bounding box center [716, 512] width 624 height 17
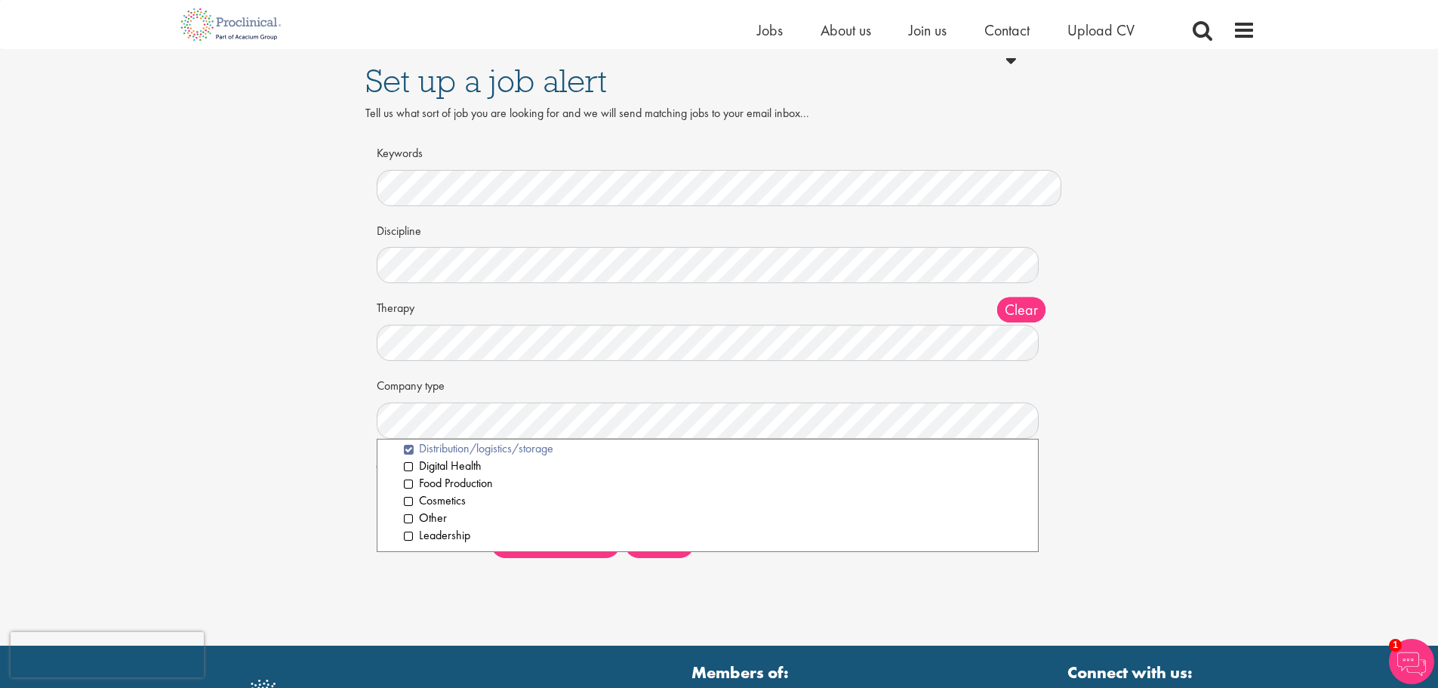
scroll to position [76, 0]
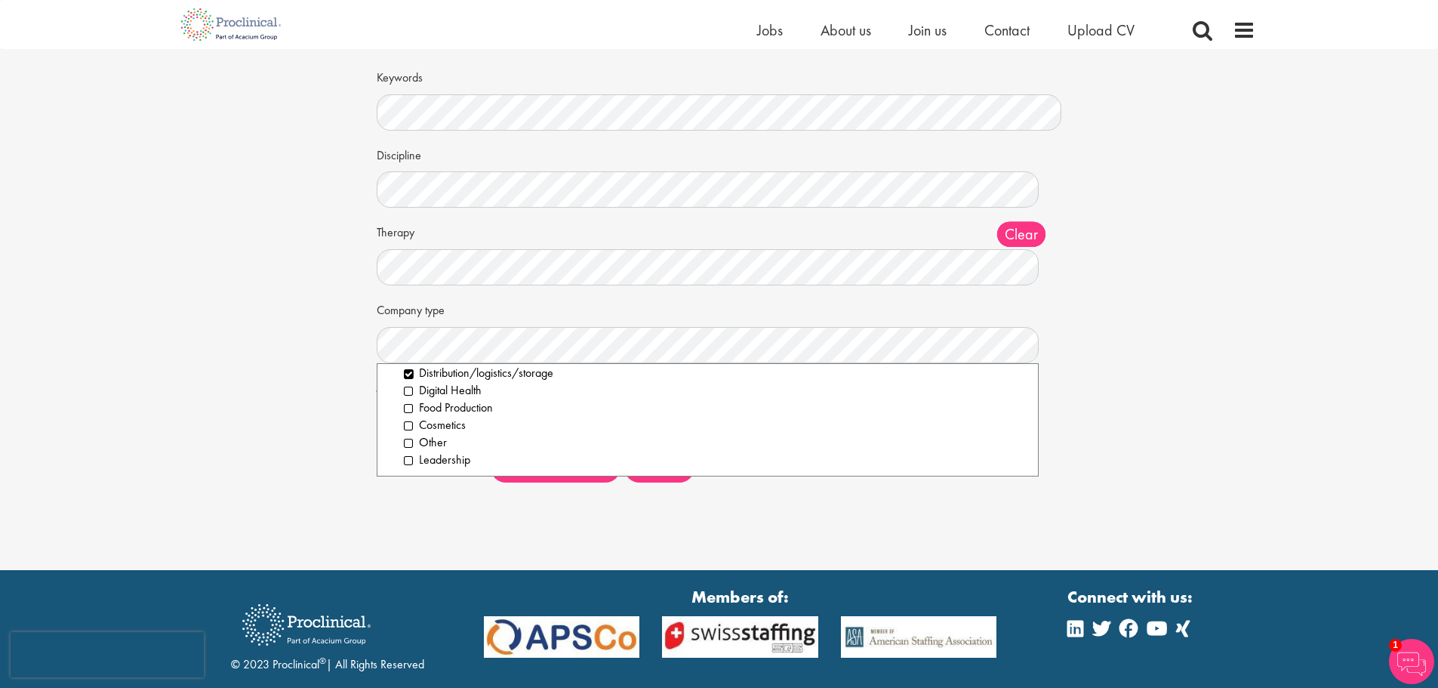
click at [557, 516] on div "Set up a job alert Tell us what sort of job you are looking for and we will sen…" at bounding box center [719, 247] width 1438 height 646
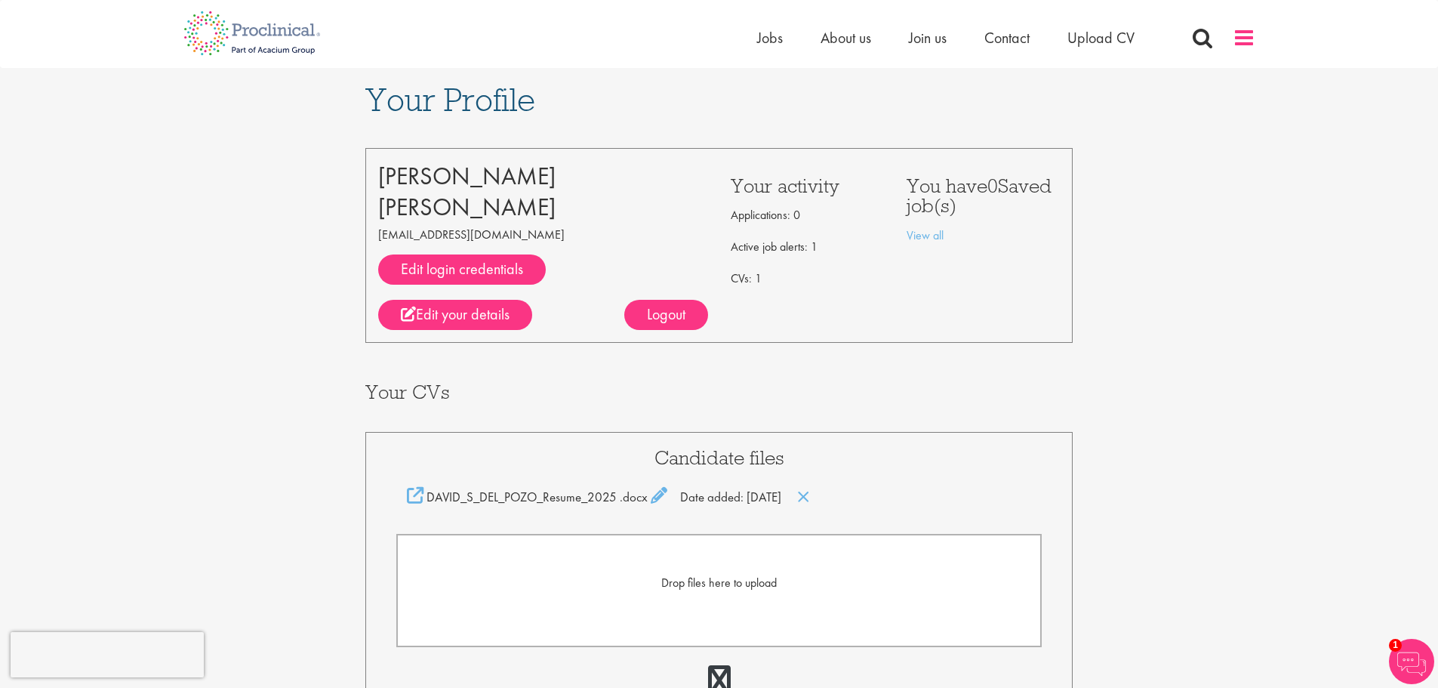
click at [1233, 39] on span at bounding box center [1244, 37] width 23 height 23
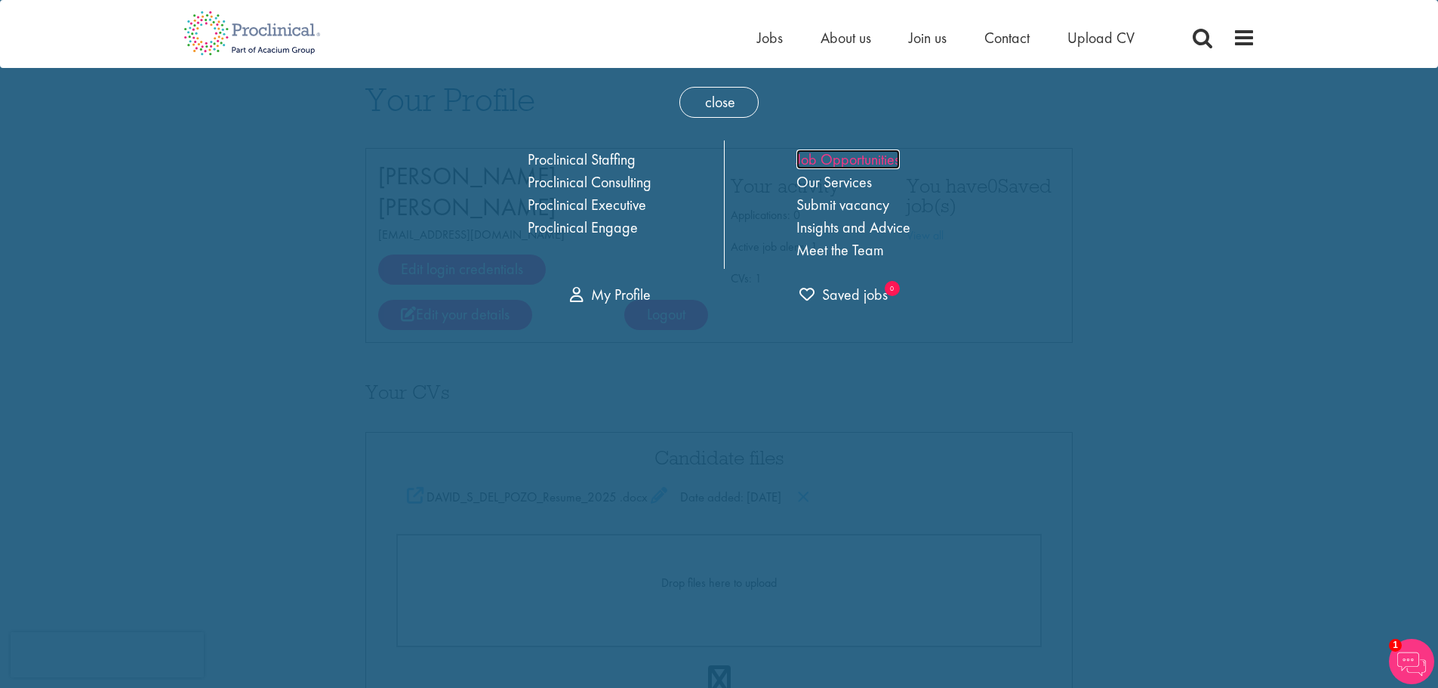
click at [856, 163] on link "Job Opportunities" at bounding box center [848, 160] width 103 height 20
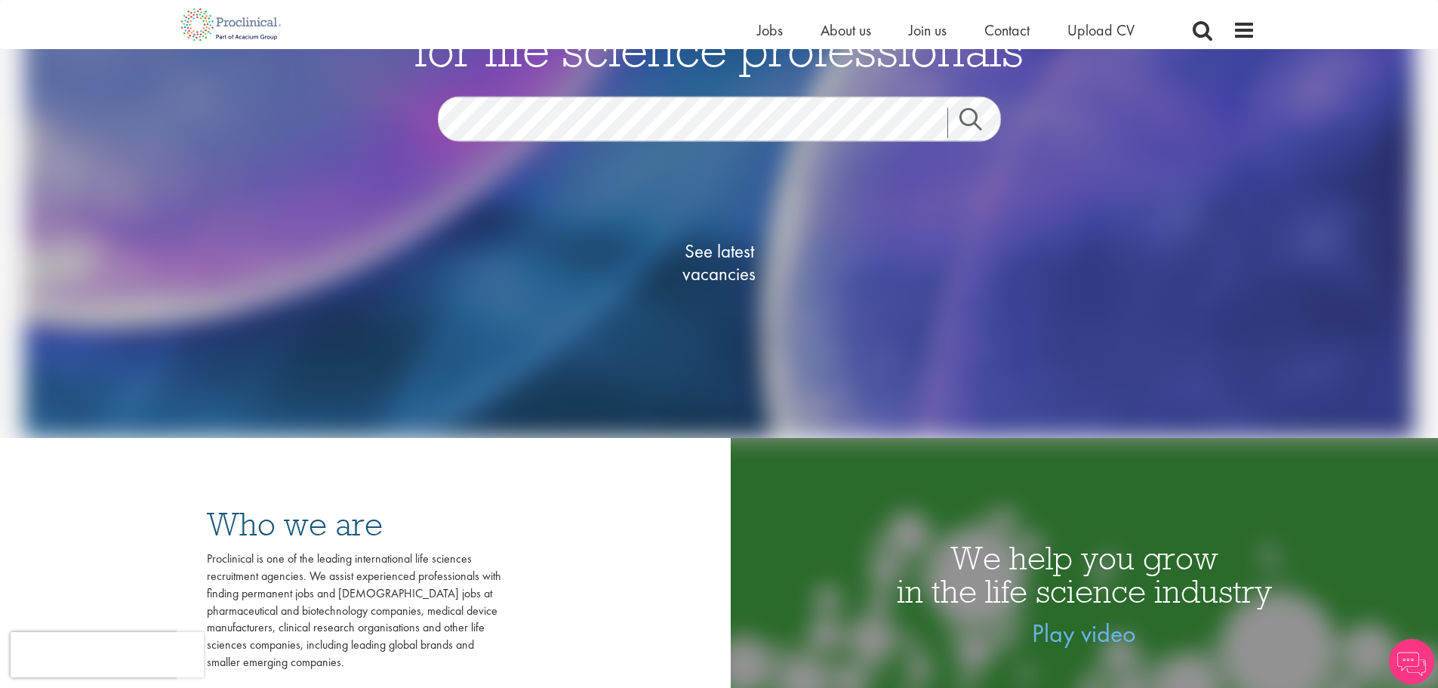
scroll to position [227, 0]
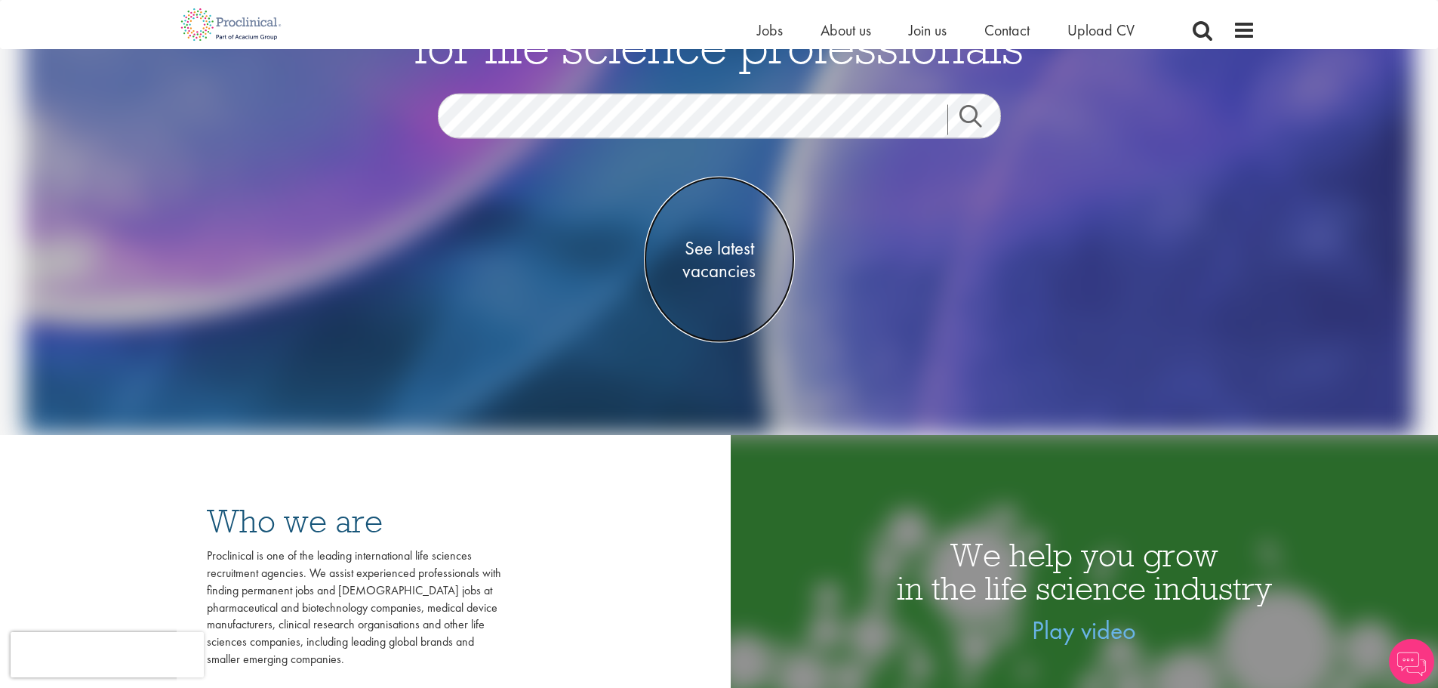
click at [711, 248] on span "See latest vacancies" at bounding box center [719, 259] width 151 height 45
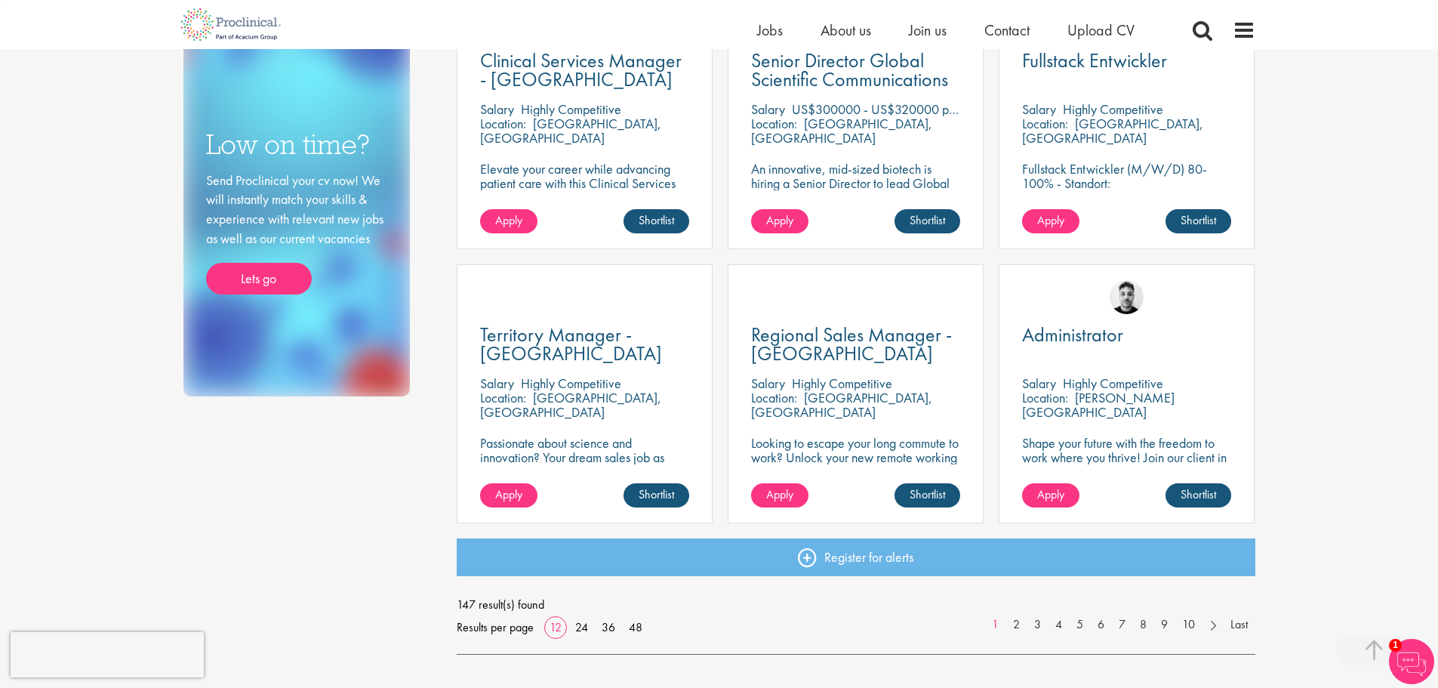
scroll to position [916, 0]
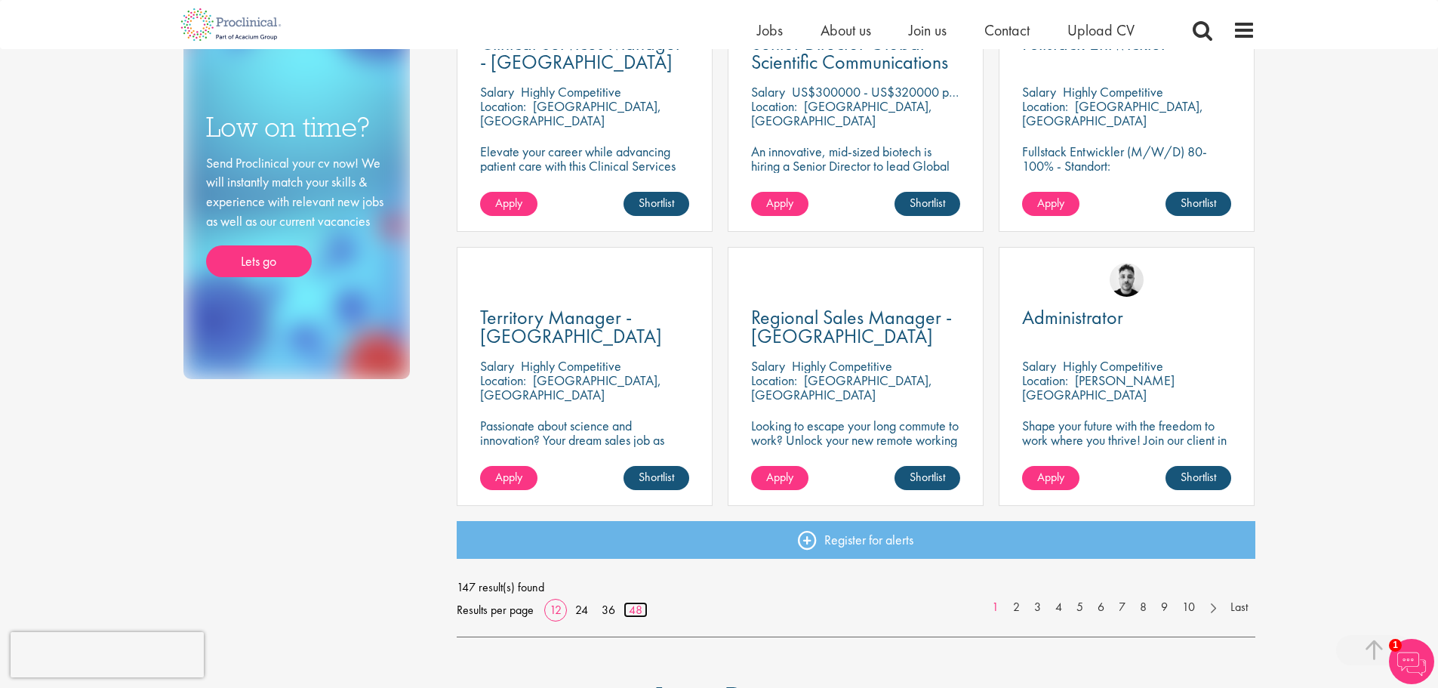
click at [640, 607] on link "48" at bounding box center [636, 610] width 24 height 16
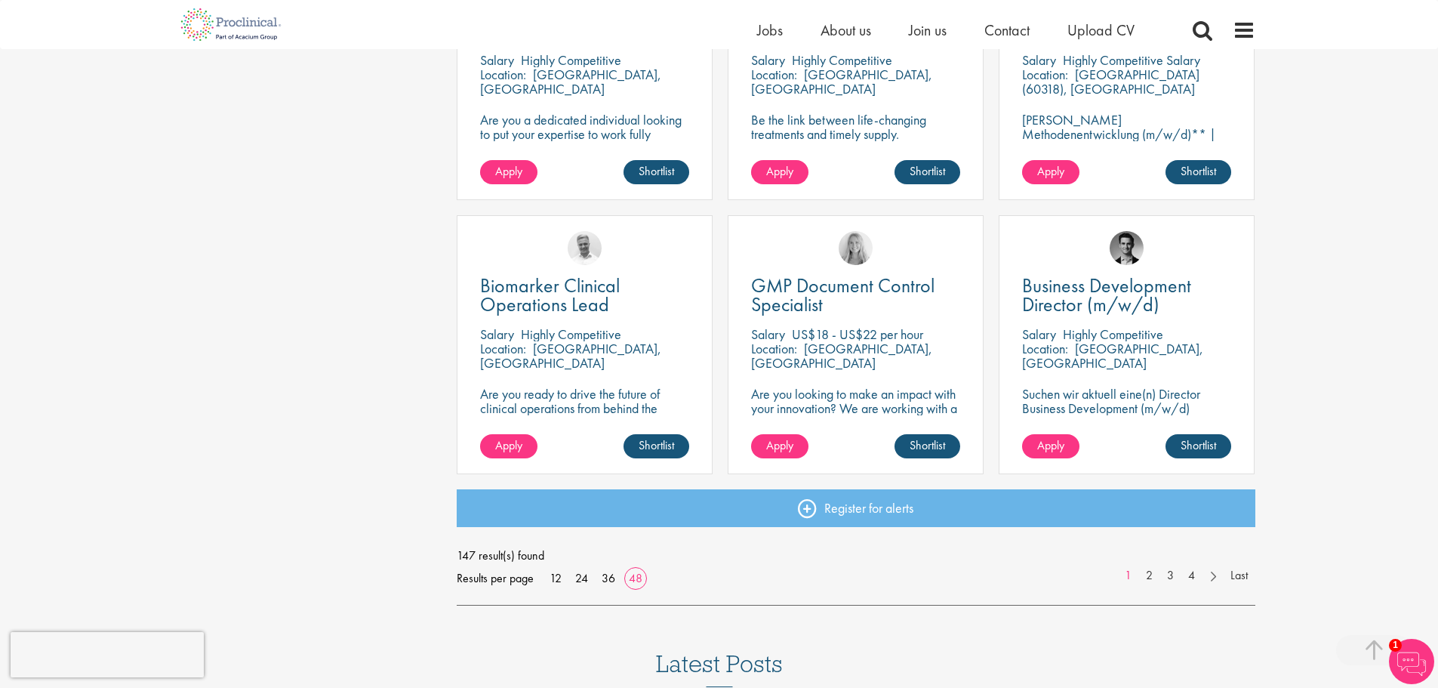
scroll to position [4249, 0]
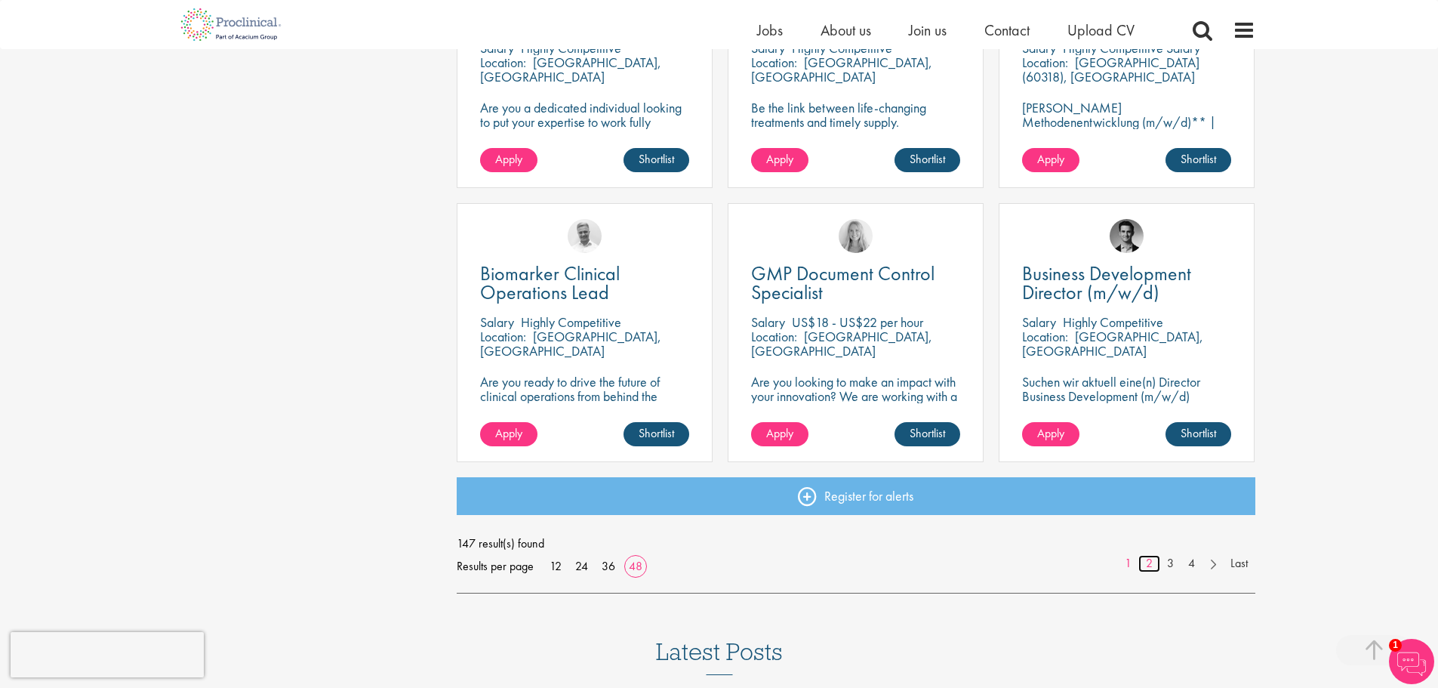
click at [1144, 565] on link "2" at bounding box center [1150, 563] width 22 height 17
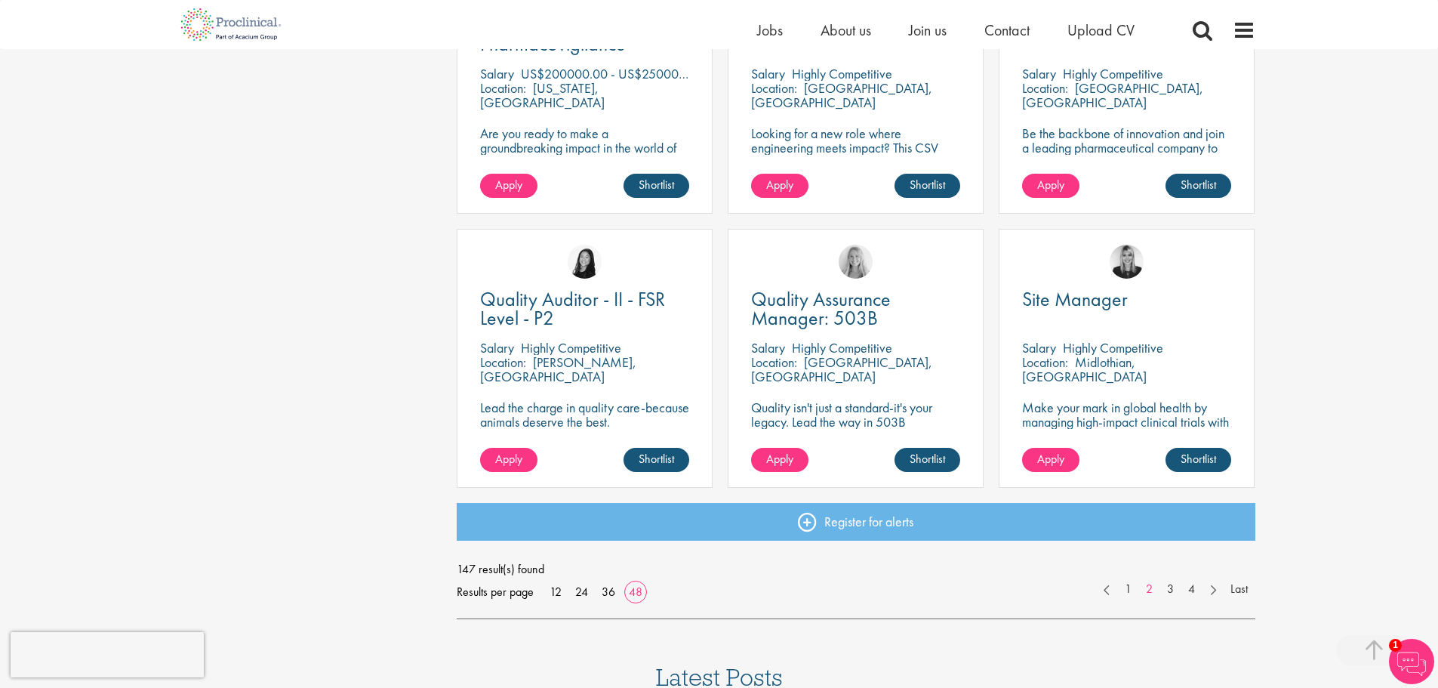
scroll to position [4229, 0]
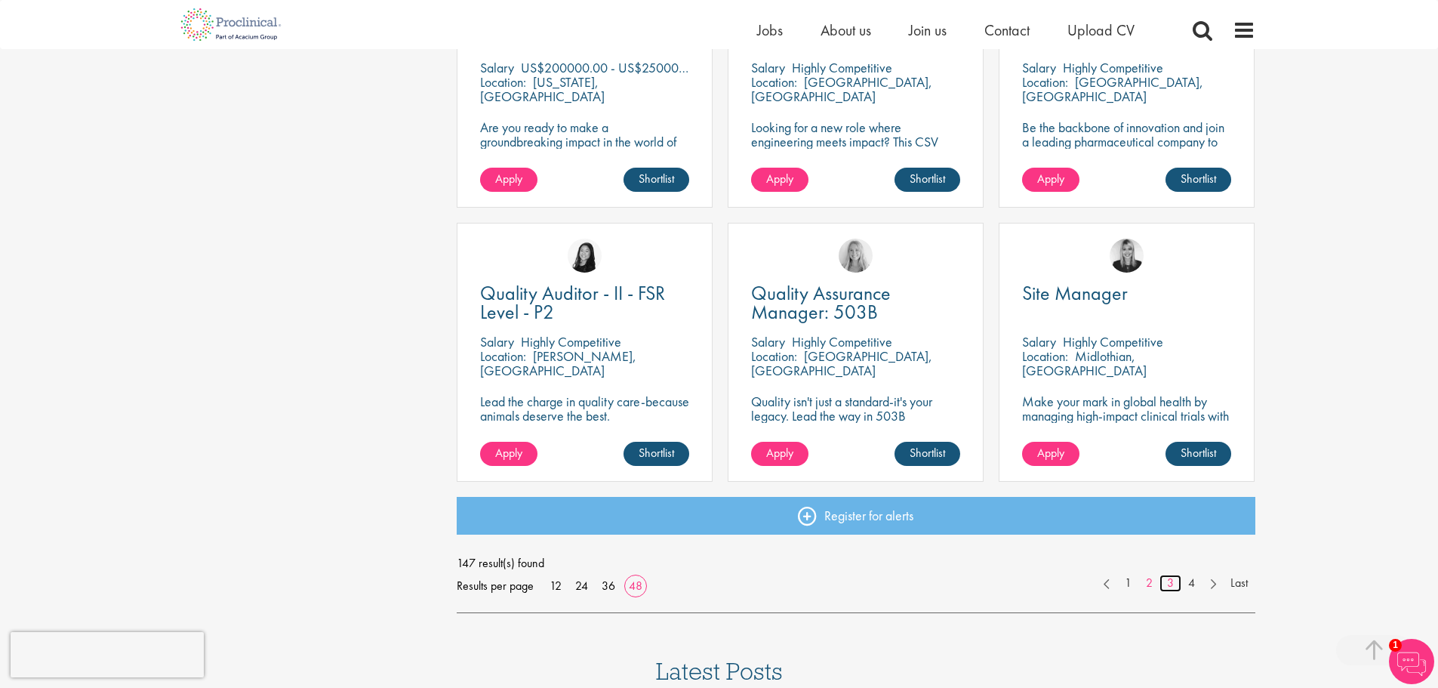
click at [1172, 581] on link "3" at bounding box center [1171, 583] width 22 height 17
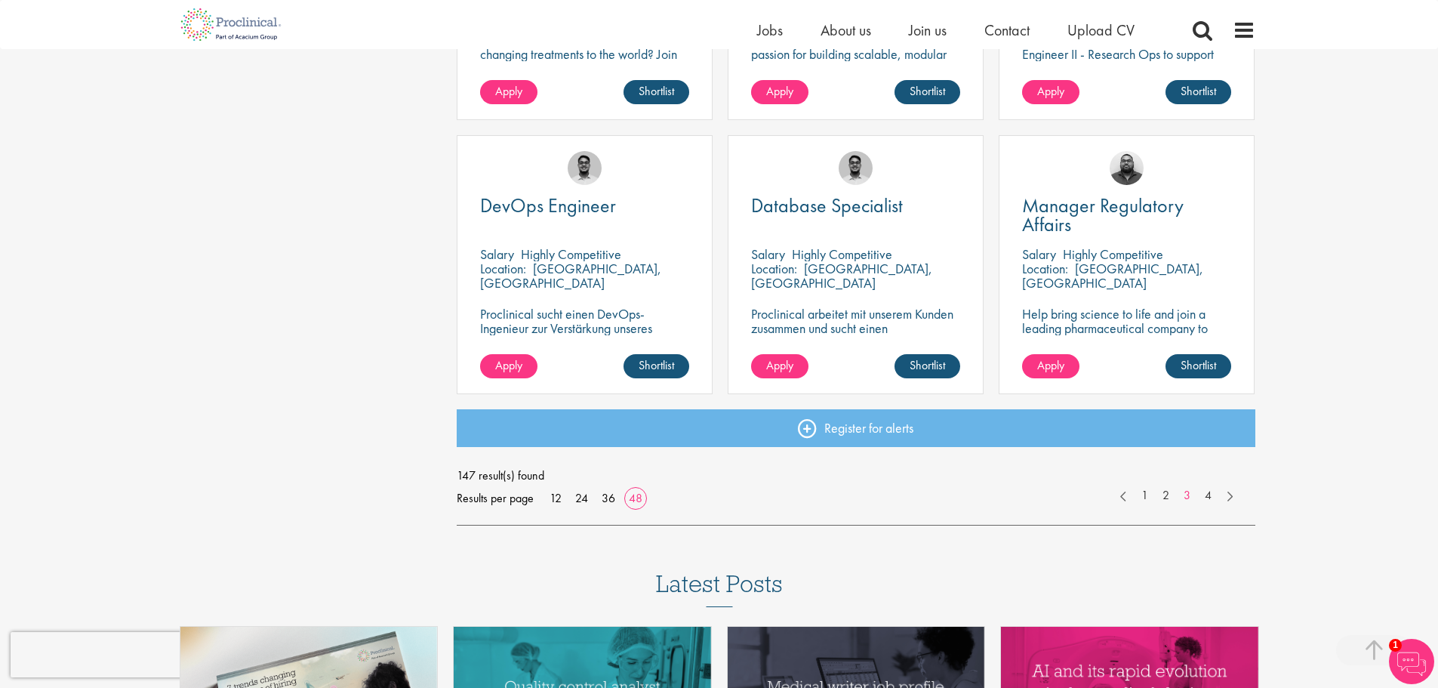
scroll to position [4342, 0]
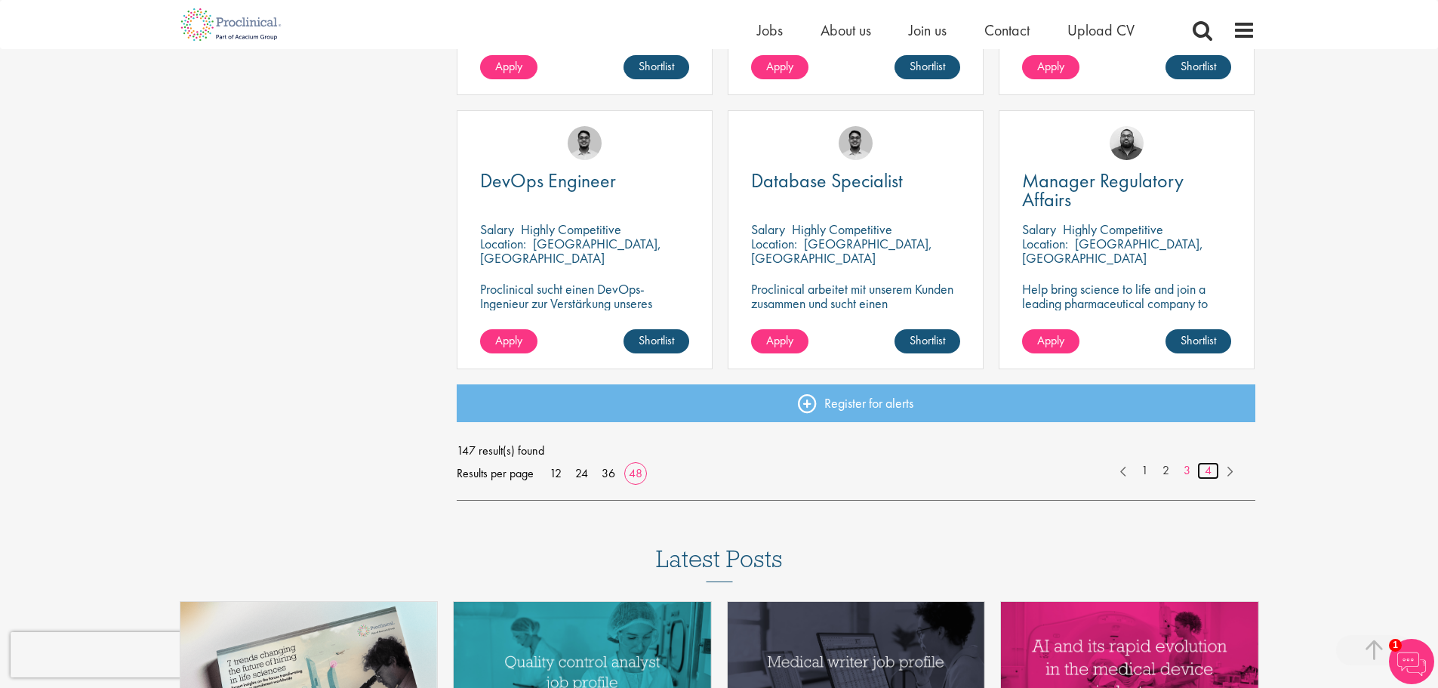
click at [1210, 470] on link "4" at bounding box center [1209, 470] width 22 height 17
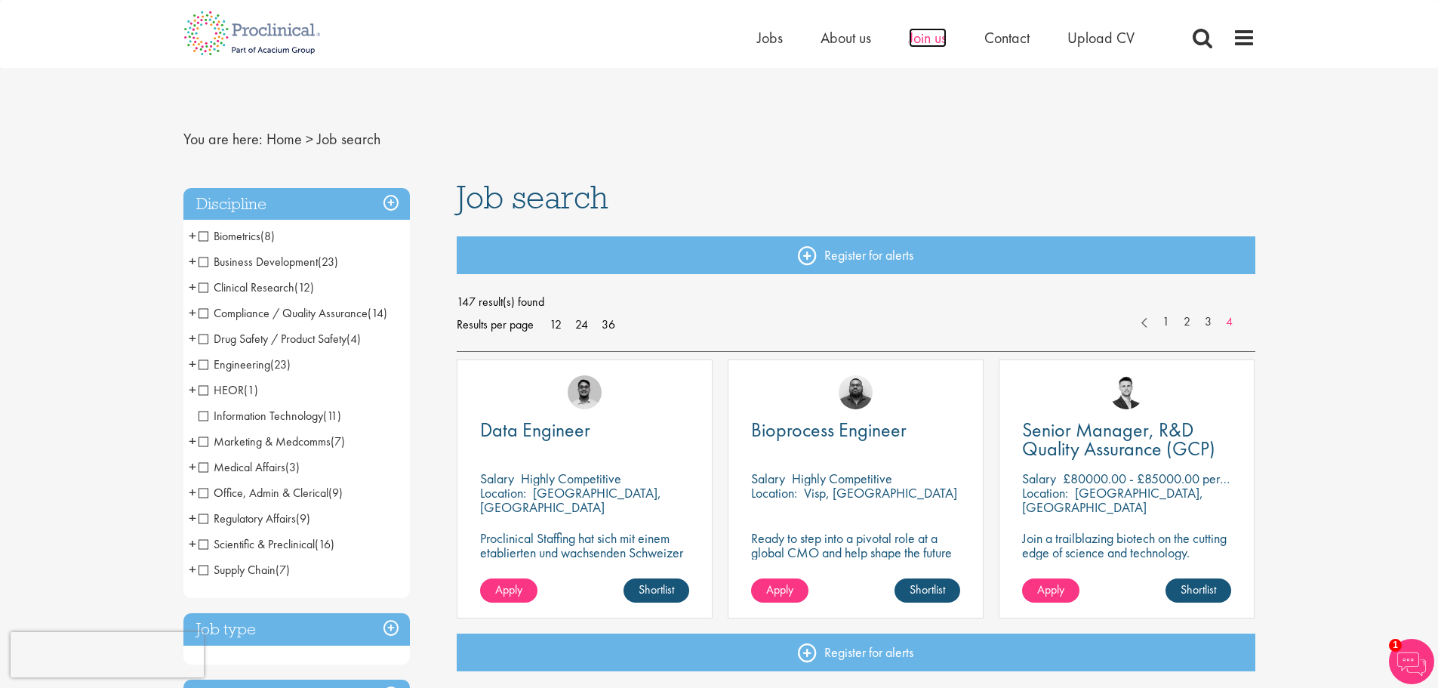
click at [930, 33] on span "Join us" at bounding box center [928, 38] width 38 height 20
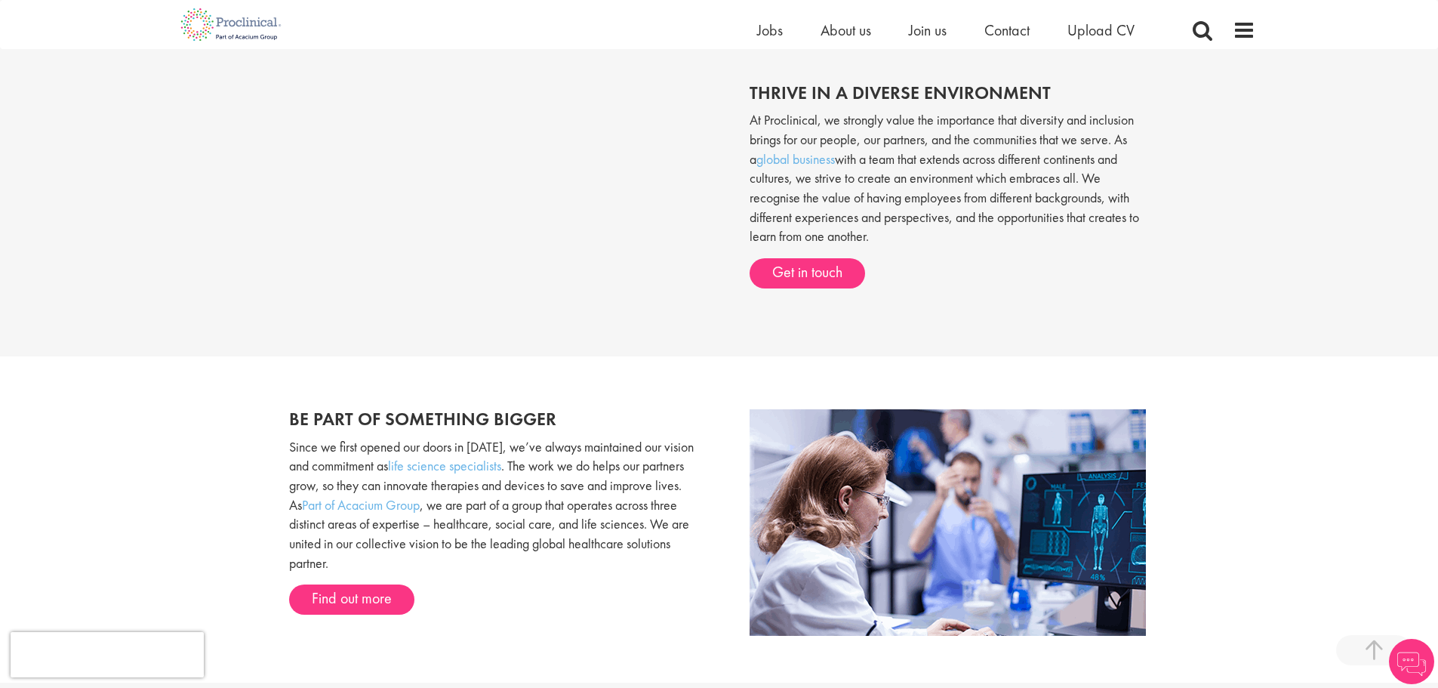
scroll to position [680, 0]
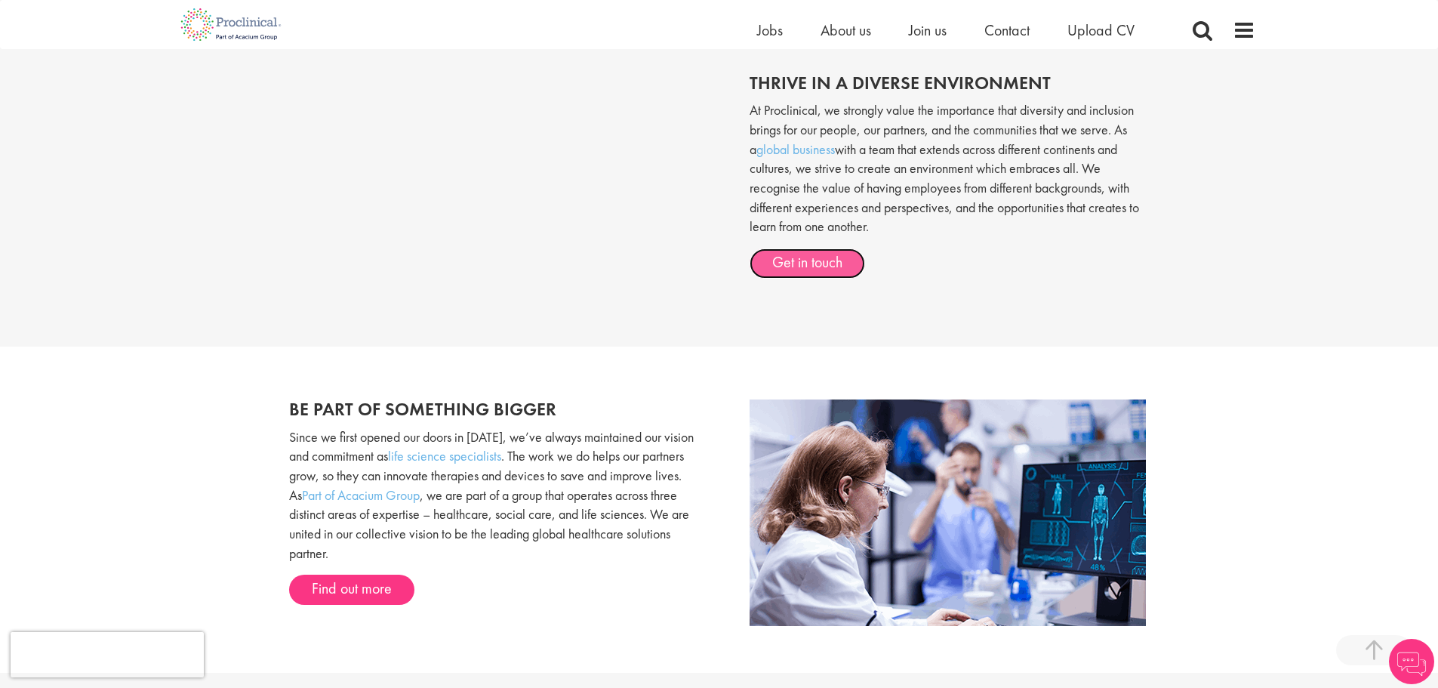
click at [819, 256] on link "Get in touch" at bounding box center [808, 263] width 116 height 30
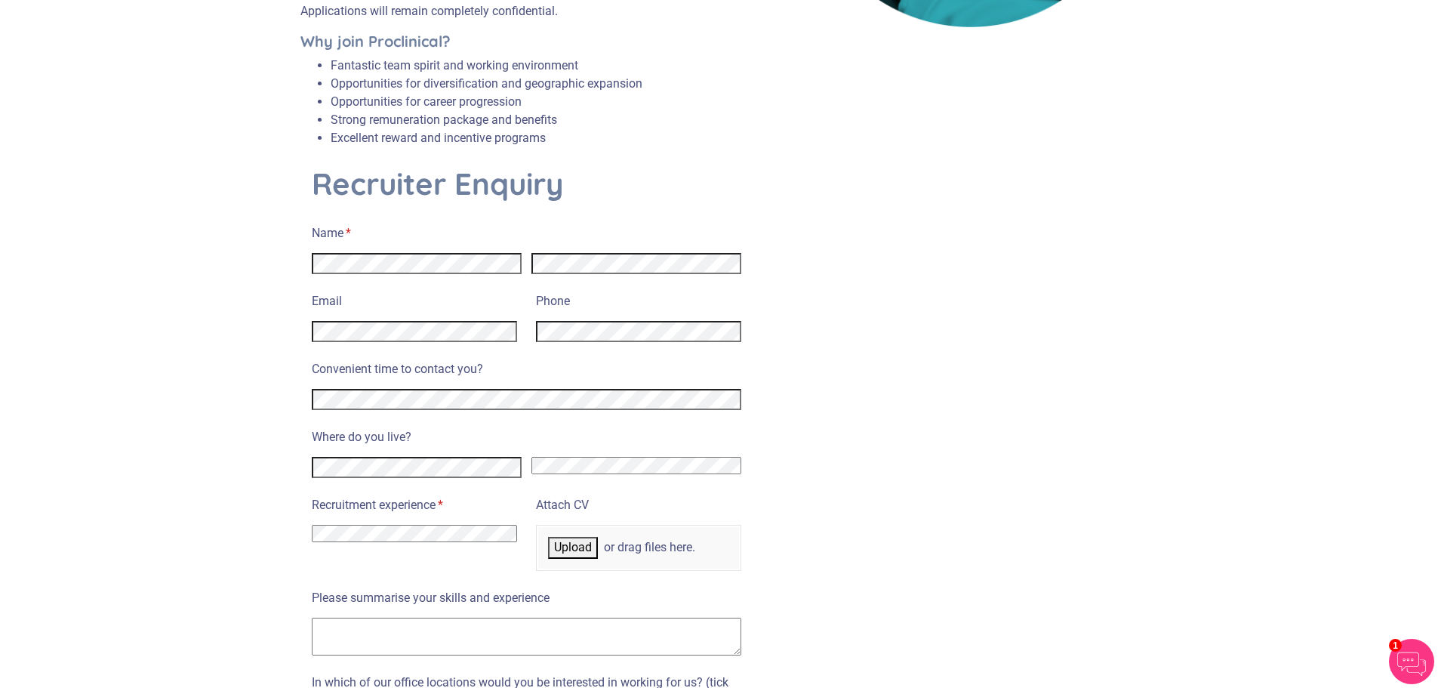
scroll to position [529, 0]
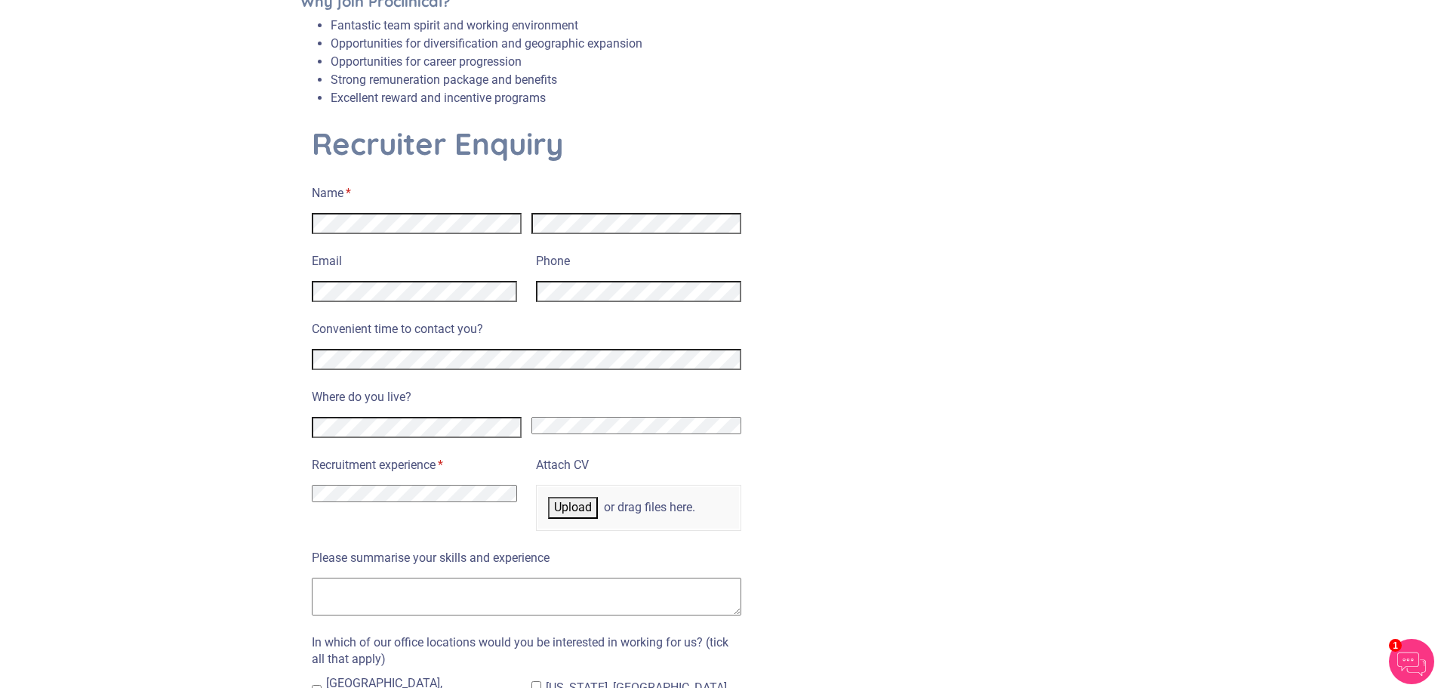
click at [495, 485] on select "I have no previous experience working in recruitment I have recruitment experie…" at bounding box center [414, 493] width 205 height 17
click at [505, 452] on label "Recruitment experience * (required)" at bounding box center [414, 463] width 205 height 22
click at [505, 485] on select "I have no previous experience working in recruitment I have recruitment experie…" at bounding box center [414, 493] width 205 height 17
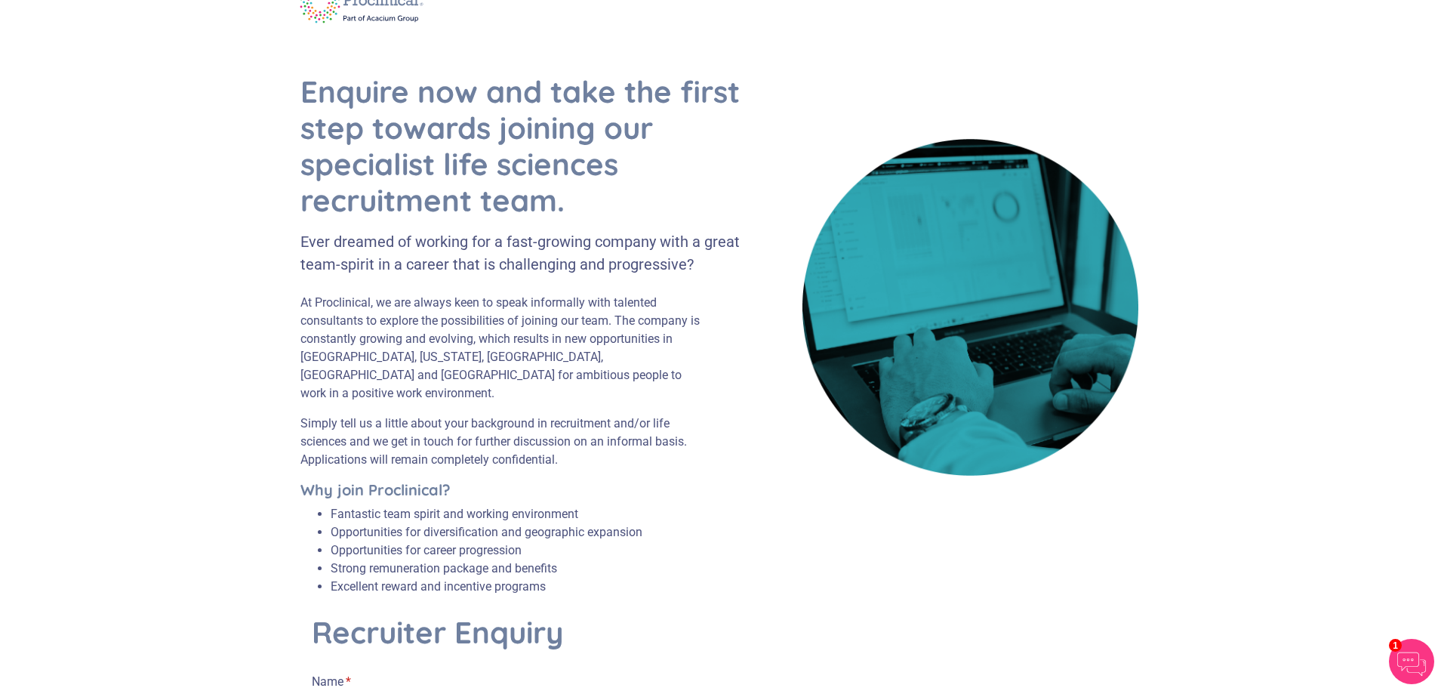
scroll to position [0, 0]
